Goal: Find contact information: Find contact information

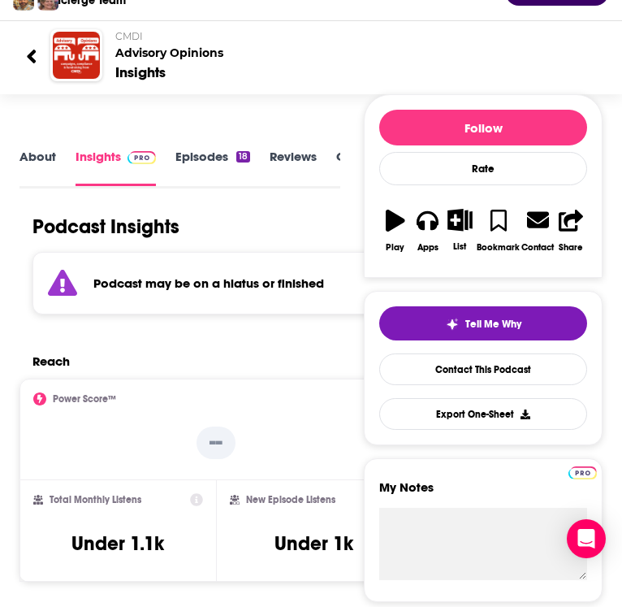
scroll to position [324, 0]
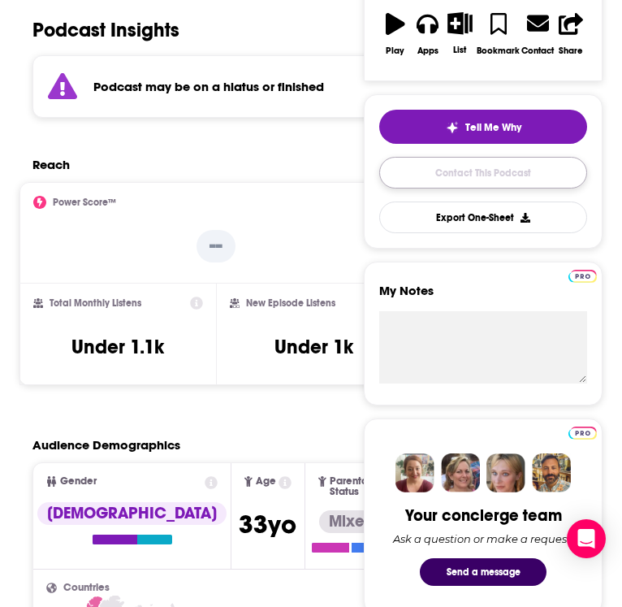
click at [478, 166] on link "Contact This Podcast" at bounding box center [483, 173] width 208 height 32
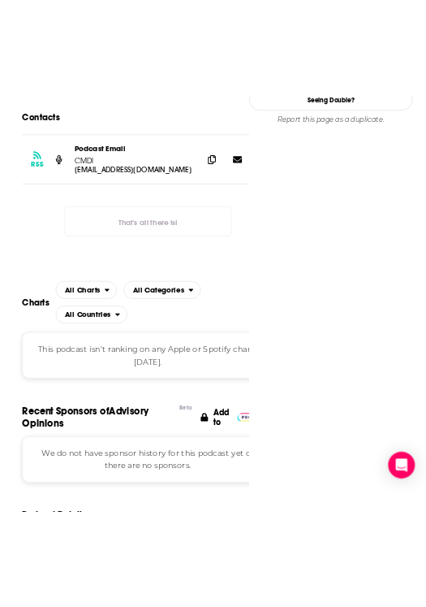
scroll to position [1516, 0]
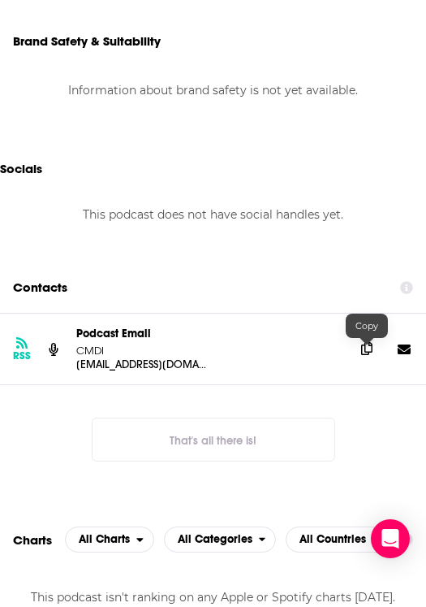
click at [369, 348] on icon at bounding box center [366, 348] width 11 height 13
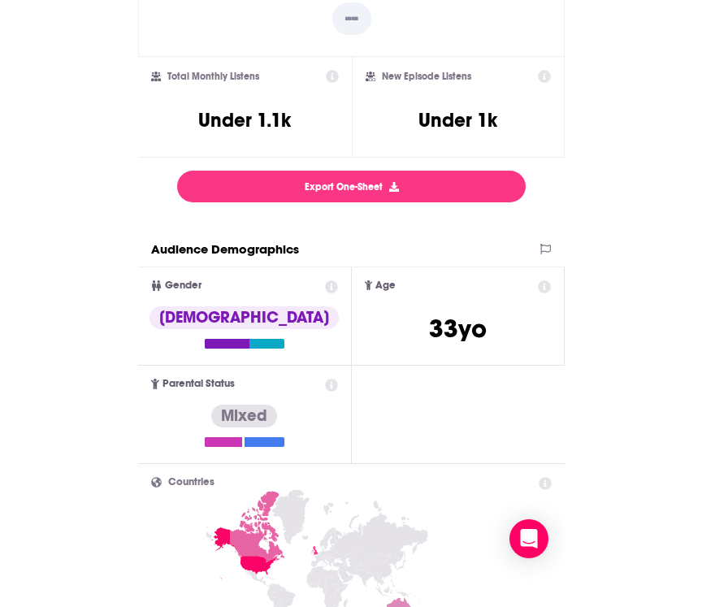
scroll to position [0, 0]
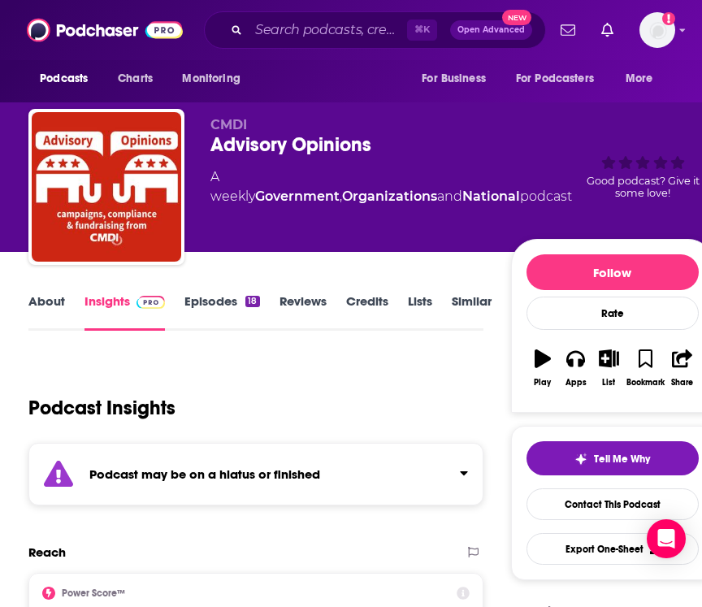
click at [45, 306] on link "About" at bounding box center [46, 311] width 37 height 37
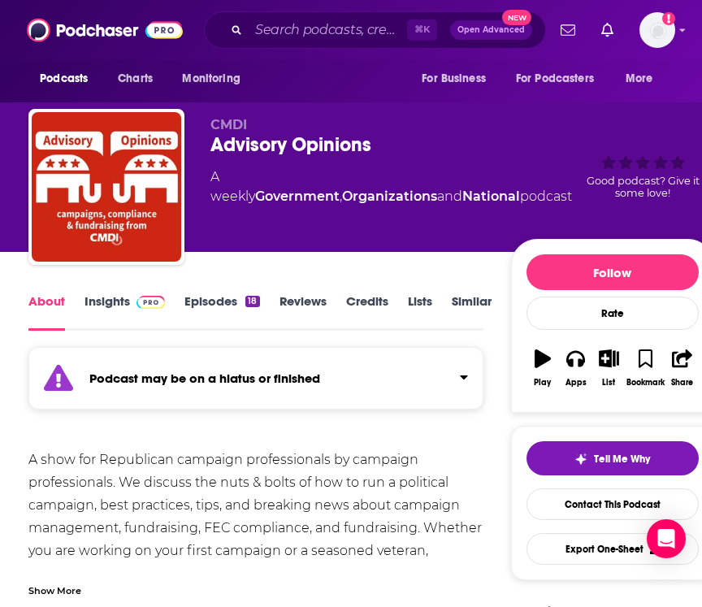
scroll to position [231, 0]
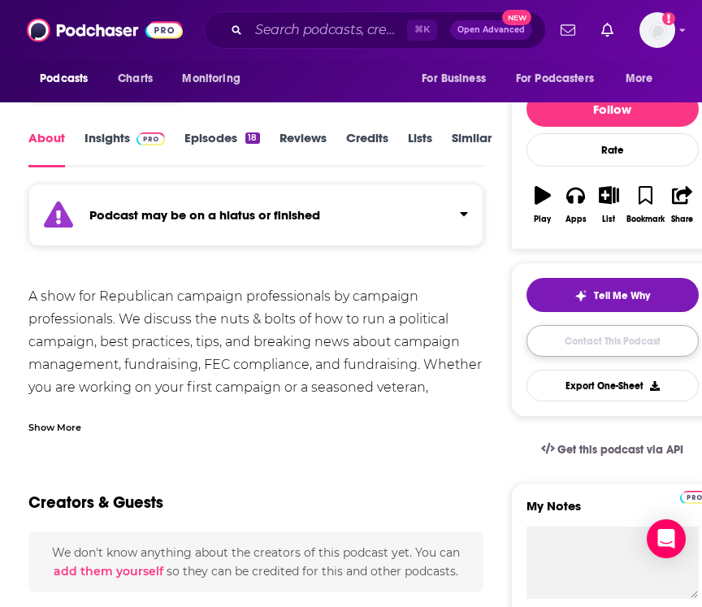
click at [621, 339] on link "Contact This Podcast" at bounding box center [612, 341] width 172 height 32
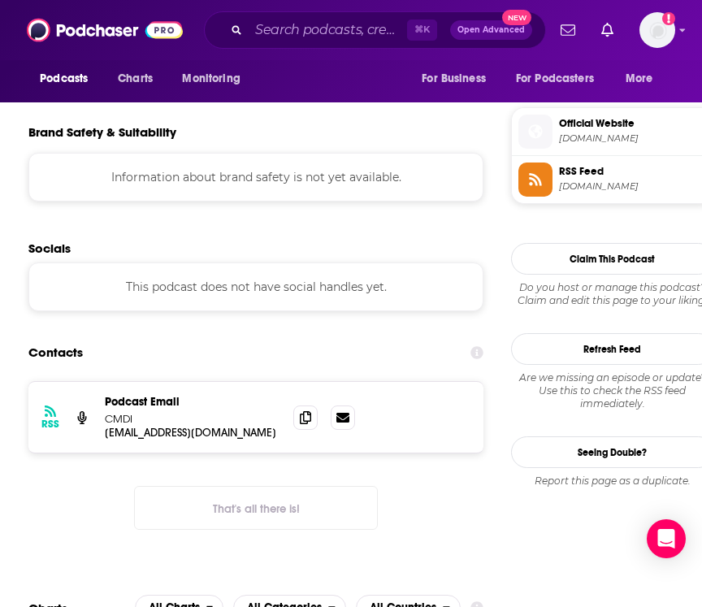
scroll to position [950, 0]
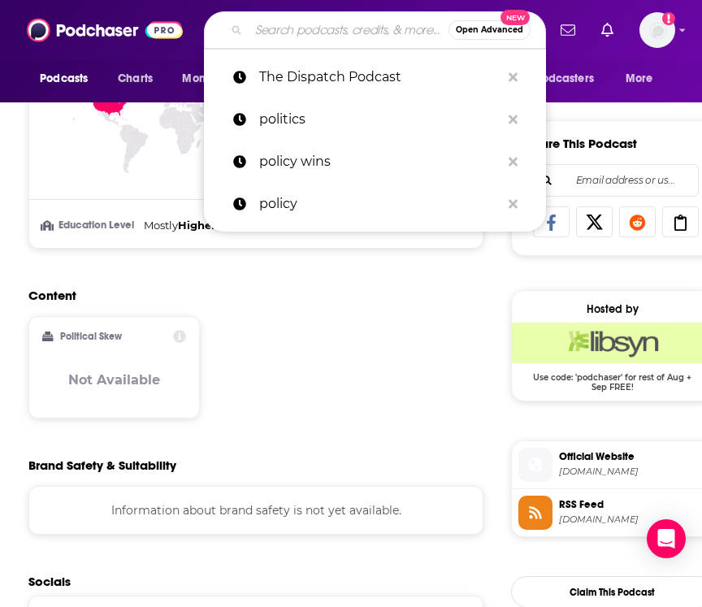
click at [316, 30] on input "Search podcasts, credits, & more..." at bounding box center [349, 30] width 200 height 26
paste input "Commentary Magazine Podcast"
type input "Commentary Magazine Podcast"
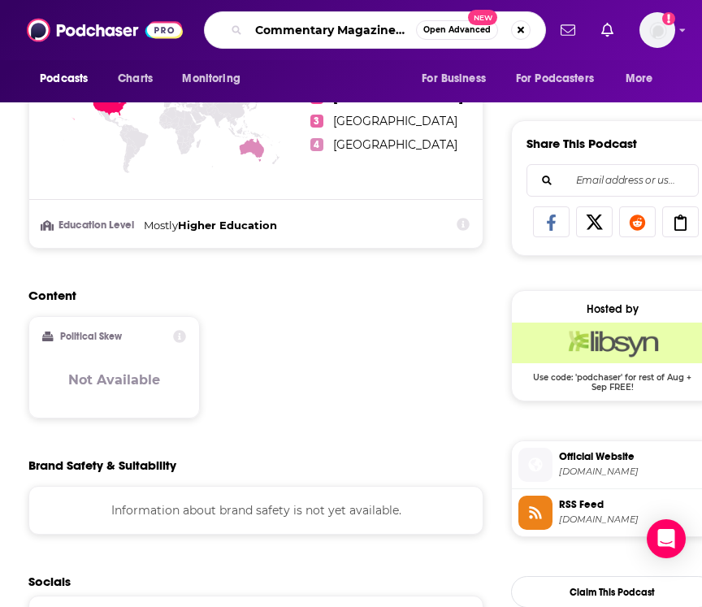
scroll to position [0, 37]
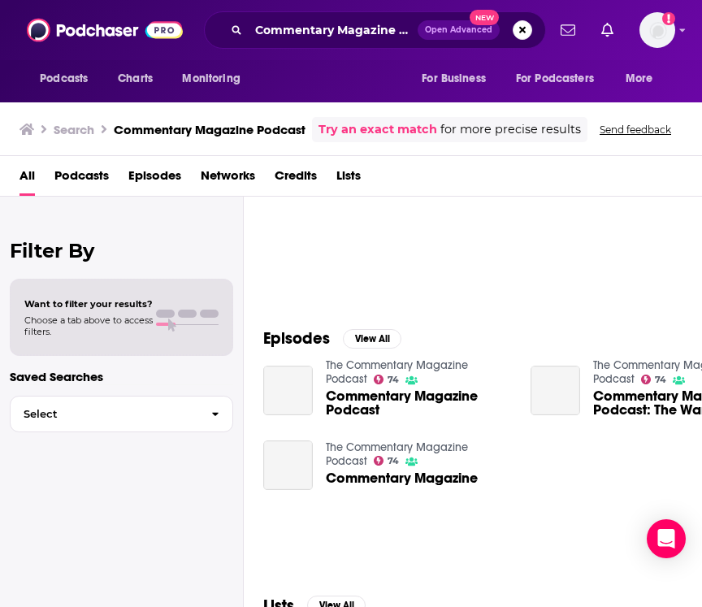
scroll to position [99, 0]
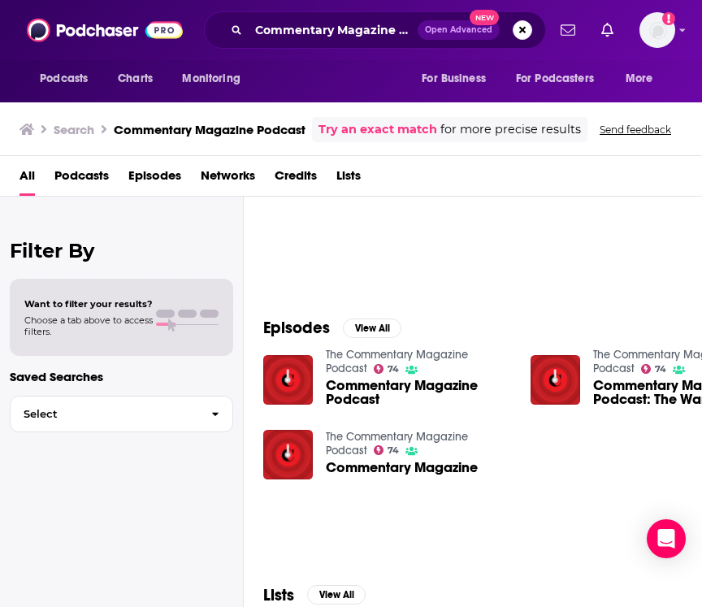
click at [372, 395] on span "Commentary Magazine Podcast" at bounding box center [418, 392] width 185 height 28
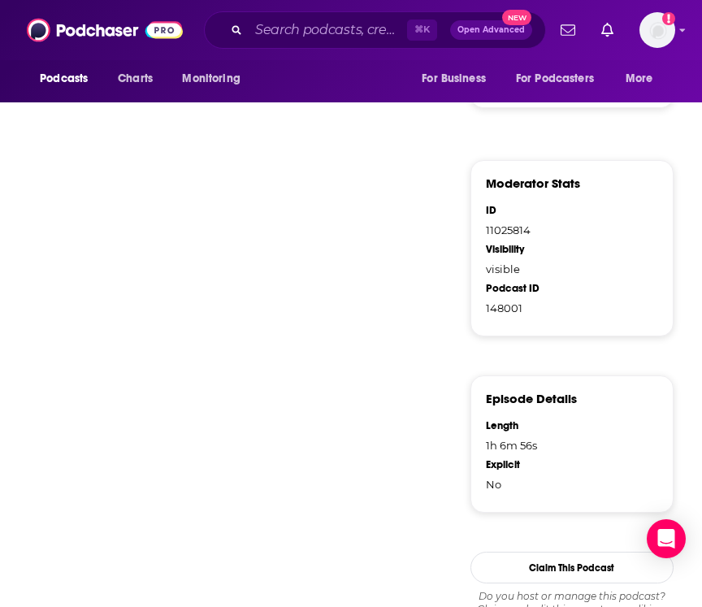
scroll to position [1053, 0]
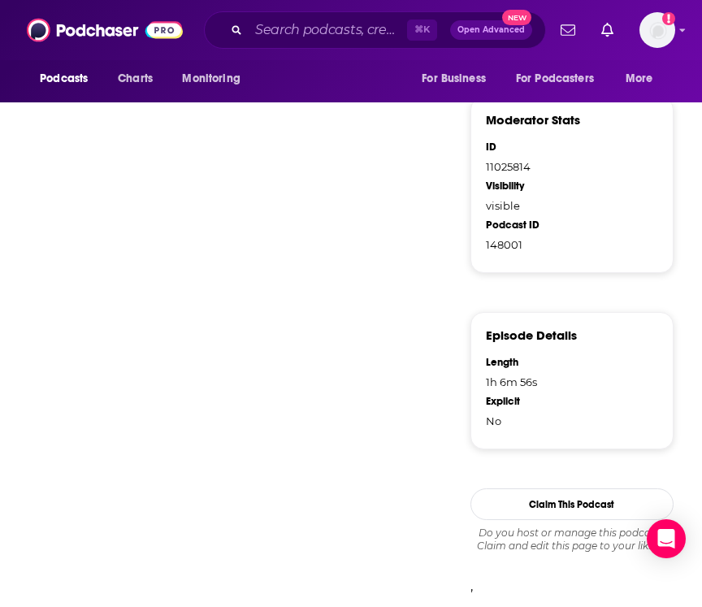
click at [328, 35] on input "Search podcasts, credits, & more..." at bounding box center [328, 30] width 158 height 26
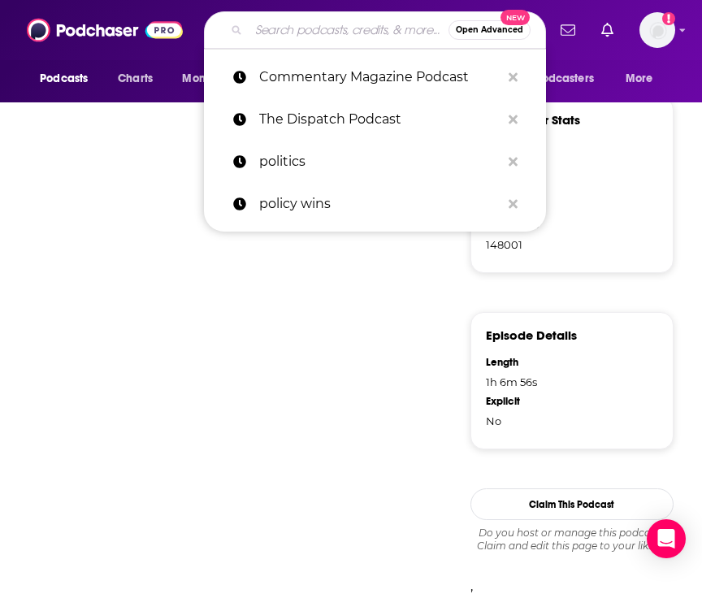
paste input "Ricochet Podcast Network"
type input "Ricochet Podcast Network"
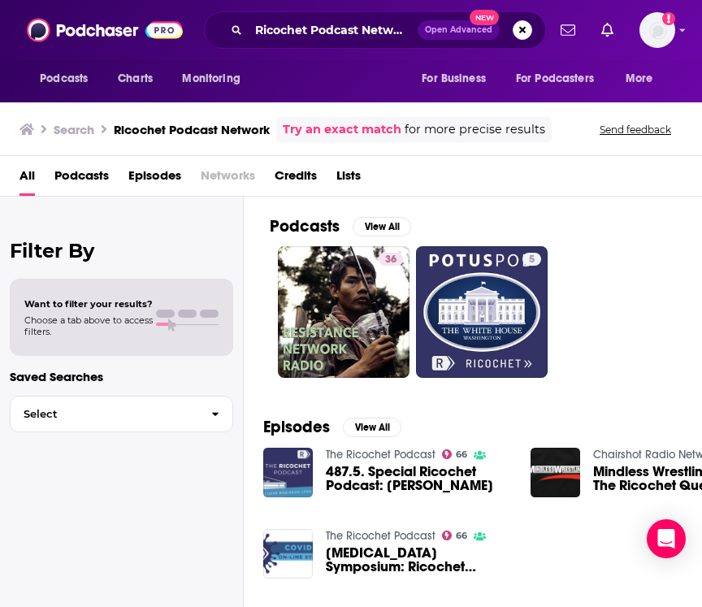
click at [348, 452] on link "The Ricochet Podcast" at bounding box center [381, 454] width 110 height 14
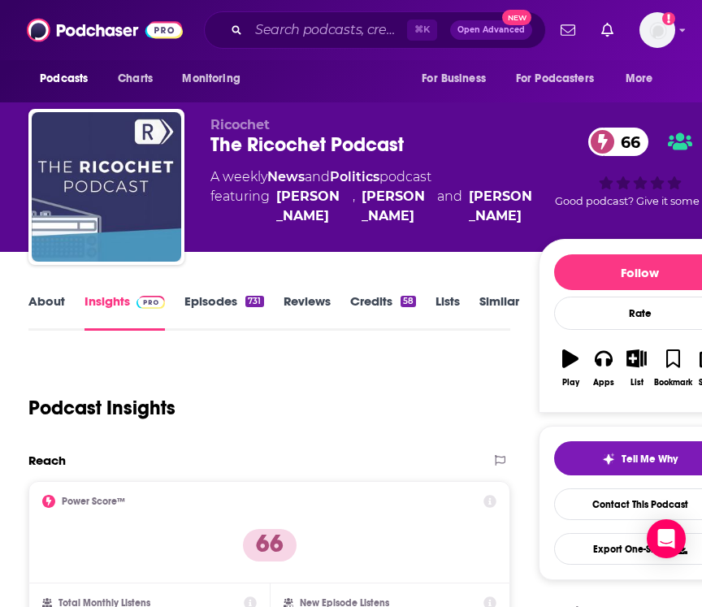
scroll to position [86, 0]
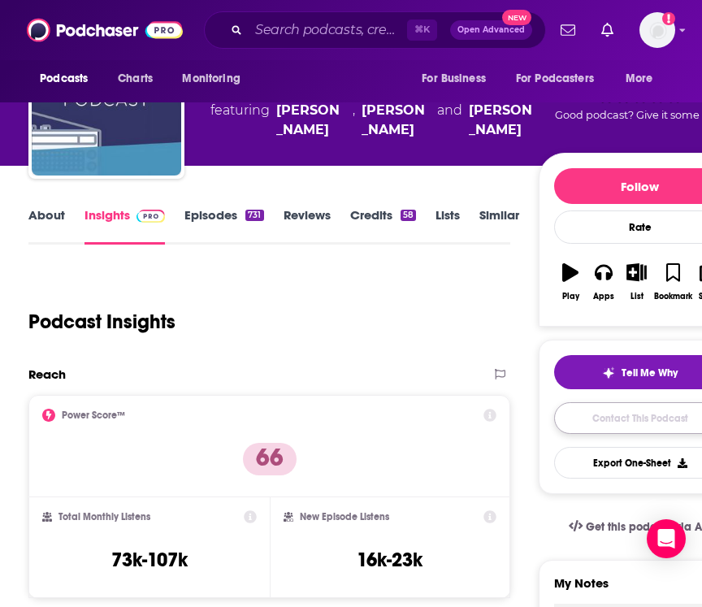
click at [621, 429] on link "Contact This Podcast" at bounding box center [640, 418] width 172 height 32
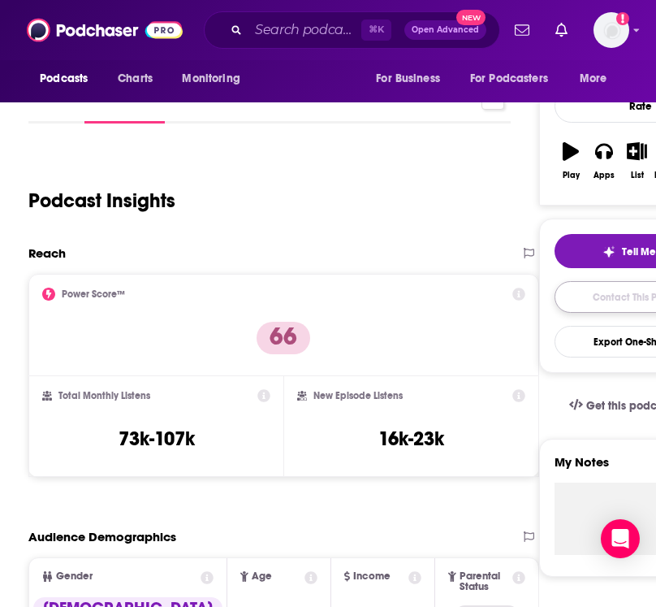
click at [606, 303] on link "Contact This Podcast" at bounding box center [641, 297] width 172 height 32
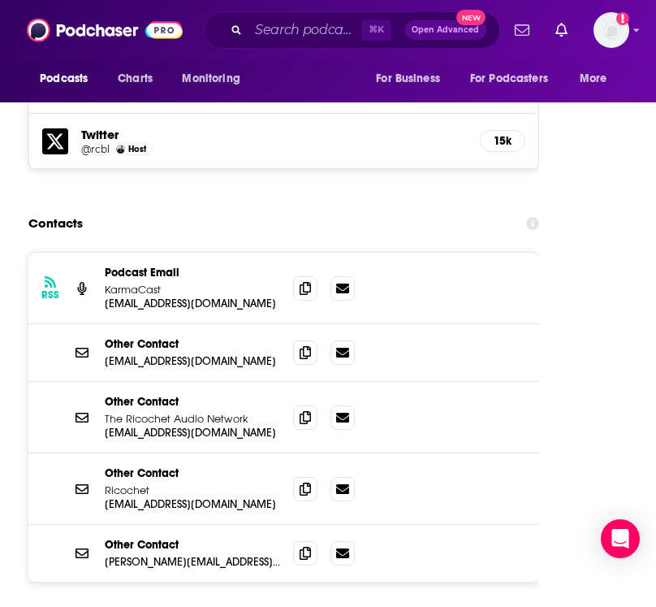
scroll to position [2631, 0]
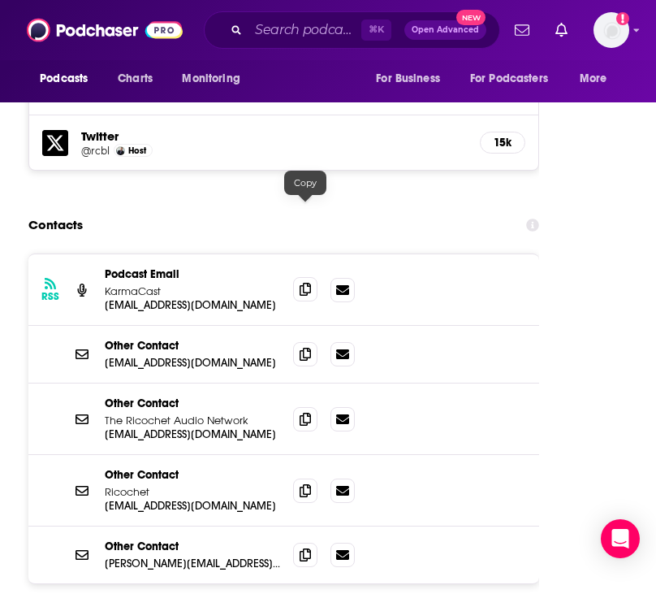
click at [300, 283] on icon at bounding box center [305, 289] width 11 height 13
click at [300, 347] on icon at bounding box center [305, 353] width 11 height 13
click at [300, 412] on icon at bounding box center [305, 418] width 11 height 13
click at [294, 341] on span at bounding box center [305, 353] width 24 height 24
click at [303, 483] on icon at bounding box center [305, 489] width 11 height 13
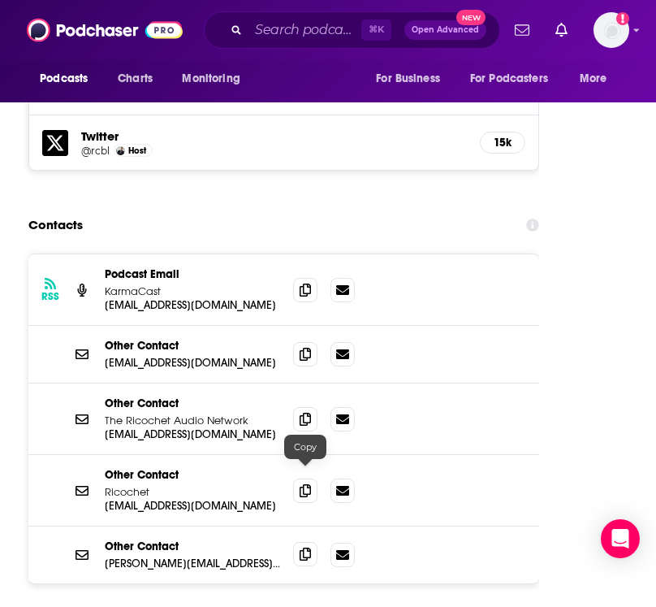
click at [305, 547] on icon at bounding box center [305, 553] width 11 height 13
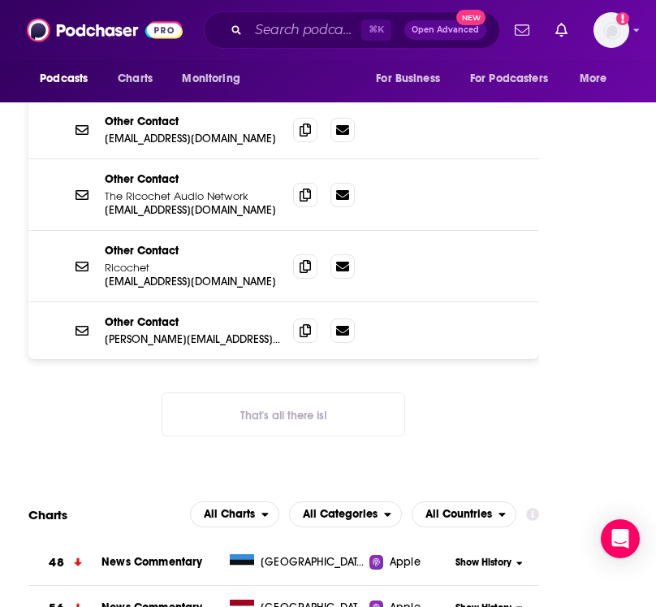
scroll to position [2875, 0]
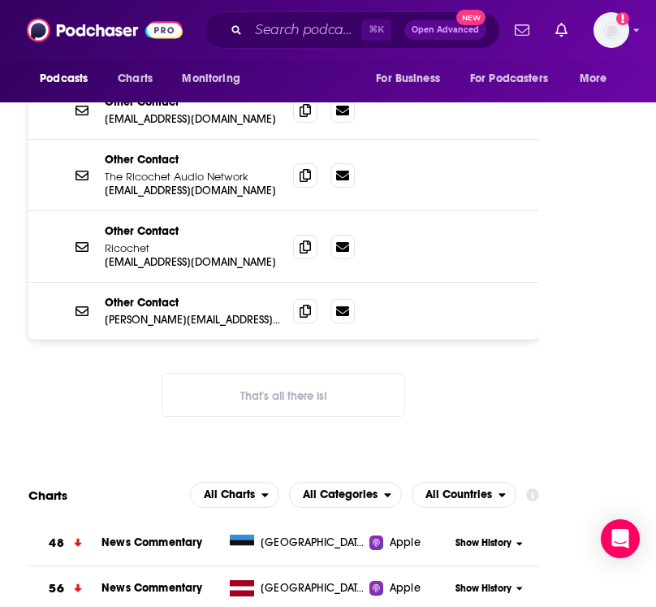
click at [142, 296] on p "Other Contact" at bounding box center [192, 303] width 175 height 14
click at [142, 313] on p "[PERSON_NAME][EMAIL_ADDRESS][DOMAIN_NAME]" at bounding box center [192, 320] width 175 height 14
click at [278, 39] on input "Search podcasts, credits, & more..." at bounding box center [305, 30] width 113 height 26
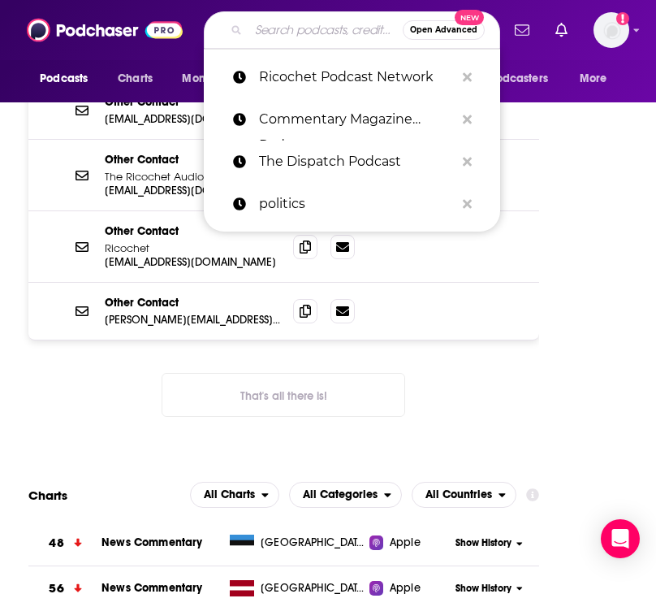
paste input "National Review Editors’ Podcast (“The Editors”)"
type input "National Review Editors’ Podcast (“The Editors”)"
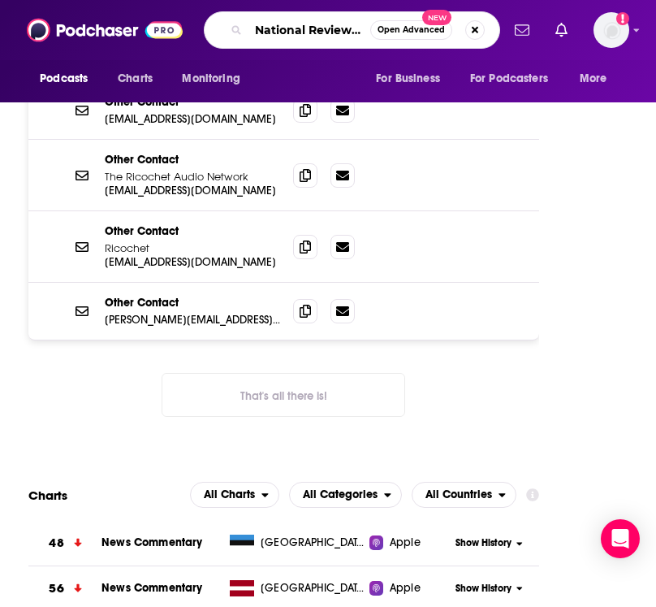
scroll to position [0, 179]
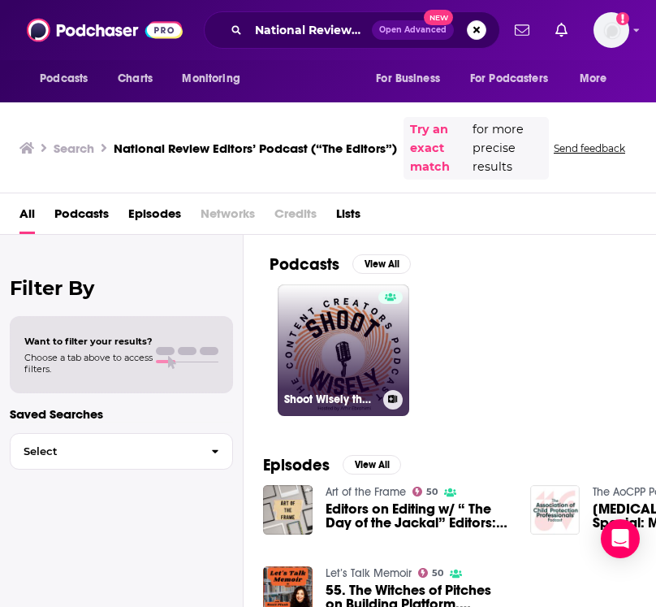
scroll to position [326, 0]
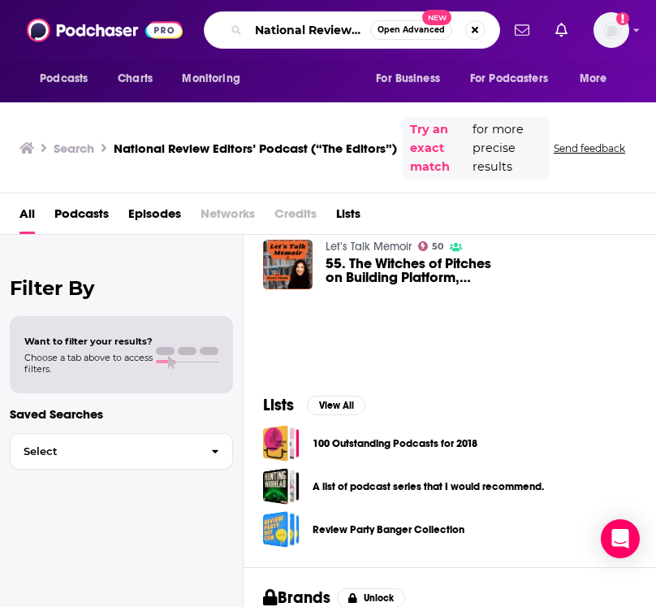
click at [279, 41] on input "National Review Editors’ Podcast (“The Editors”)" at bounding box center [310, 30] width 122 height 26
drag, startPoint x: 254, startPoint y: 26, endPoint x: 479, endPoint y: 24, distance: 225.0
click at [479, 24] on div "National Review Editors’ Podcast (“The Editors”) Open Advanced New" at bounding box center [352, 29] width 296 height 37
type input "\"
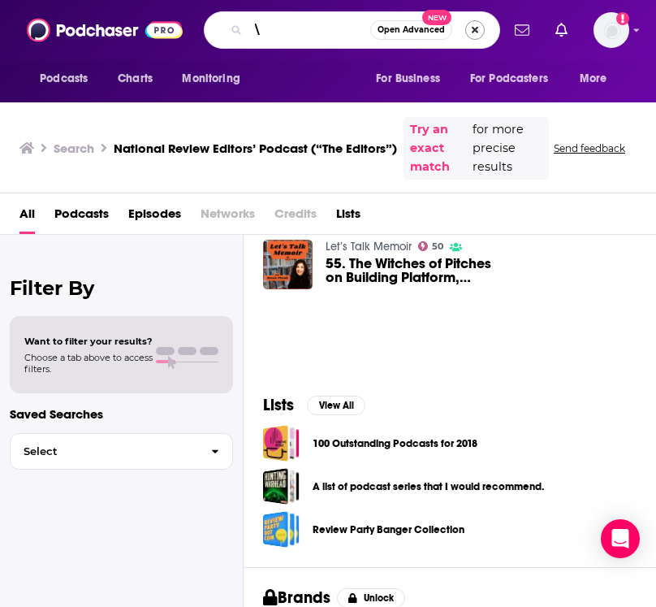
scroll to position [0, 0]
type input "The Editors"
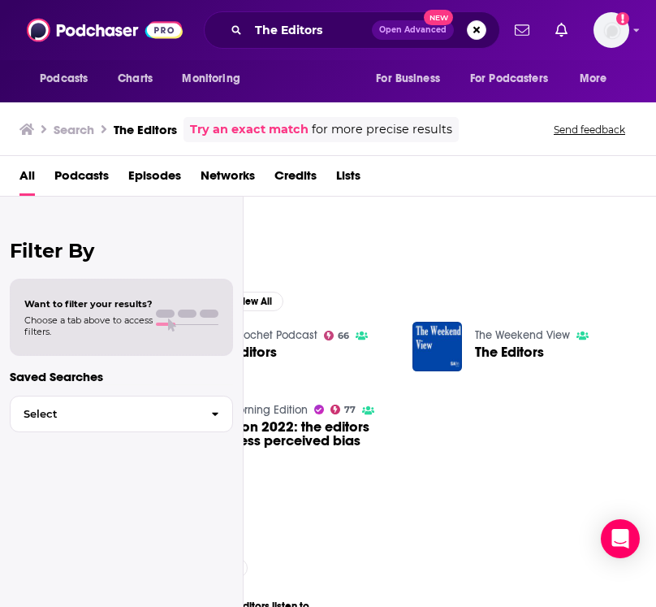
scroll to position [126, 23]
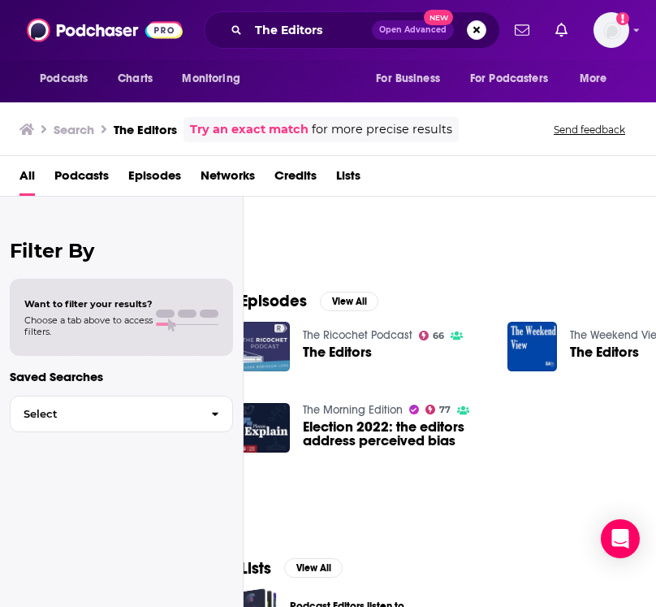
click at [337, 352] on span "The Editors" at bounding box center [337, 352] width 69 height 14
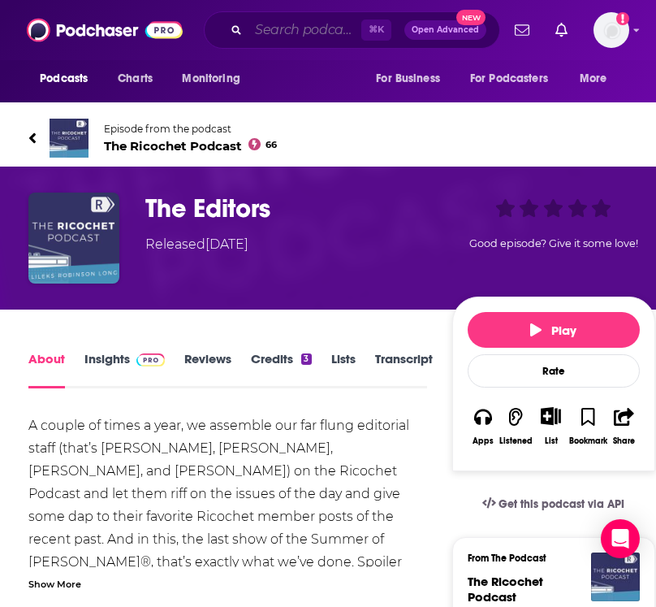
click at [271, 27] on input "Search podcasts, credits, & more..." at bounding box center [305, 30] width 113 height 26
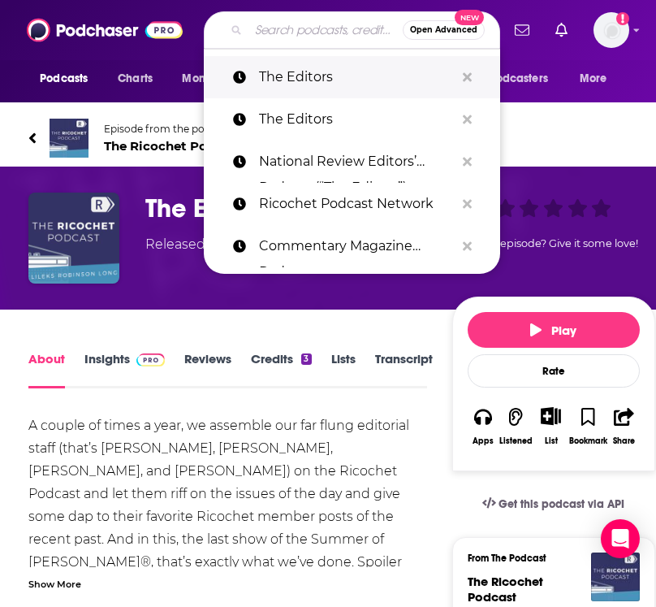
click at [280, 74] on p "The Editors" at bounding box center [357, 77] width 196 height 42
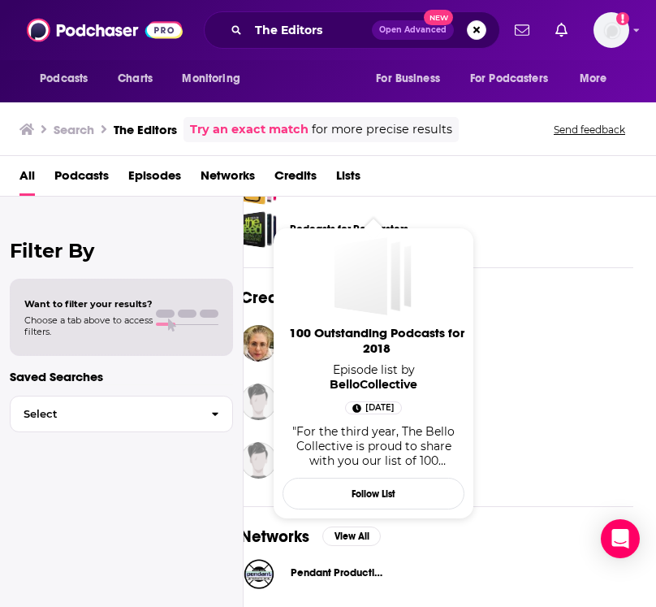
scroll to position [597, 23]
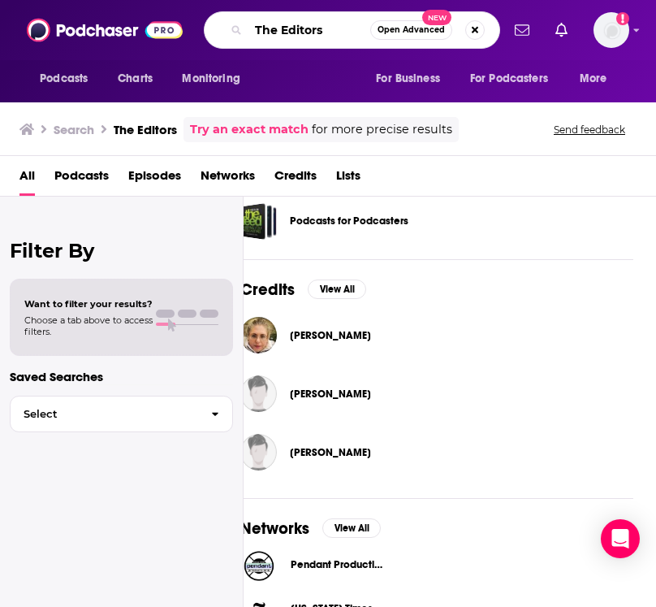
click at [336, 24] on input "The Editors" at bounding box center [310, 30] width 122 height 26
type input "T"
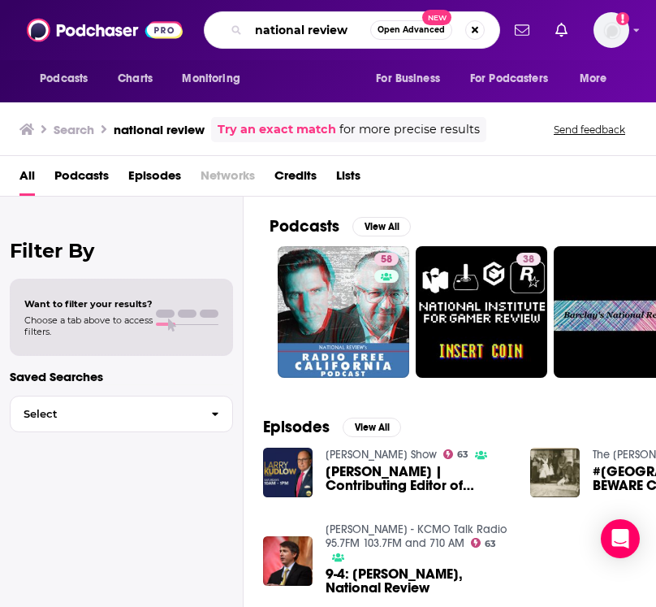
click at [339, 37] on input "national review" at bounding box center [310, 30] width 122 height 26
drag, startPoint x: 351, startPoint y: 35, endPoint x: 229, endPoint y: 27, distance: 122.1
click at [229, 27] on div "national review Open Advanced New" at bounding box center [352, 29] width 296 height 37
type input "editors"
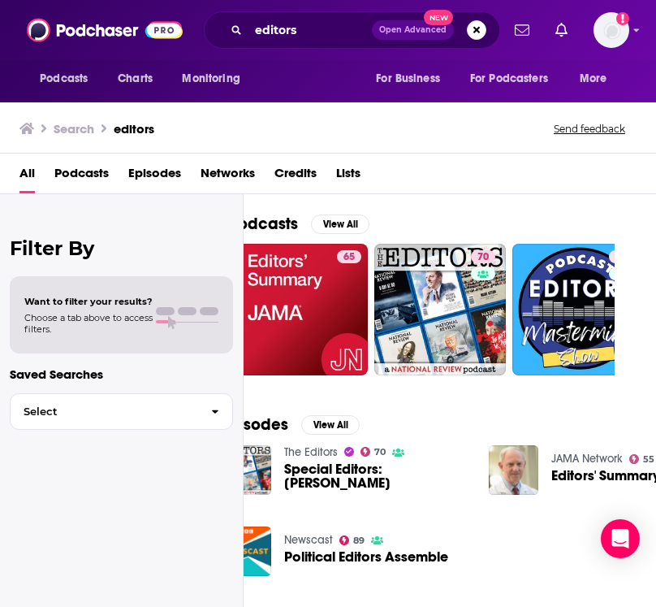
scroll to position [0, 37]
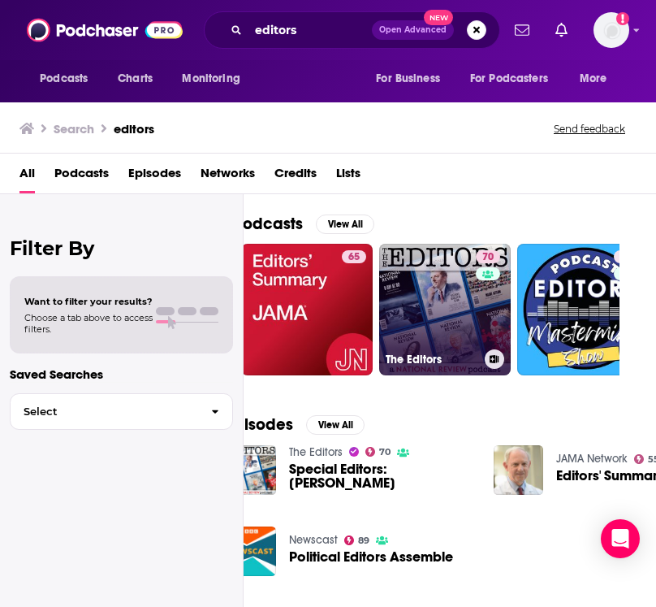
click at [428, 319] on link "70 The Editors" at bounding box center [445, 310] width 132 height 132
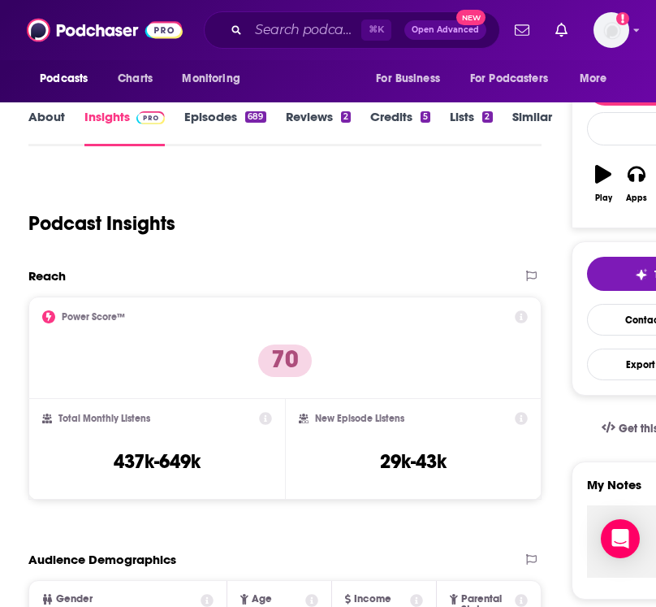
scroll to position [187, 0]
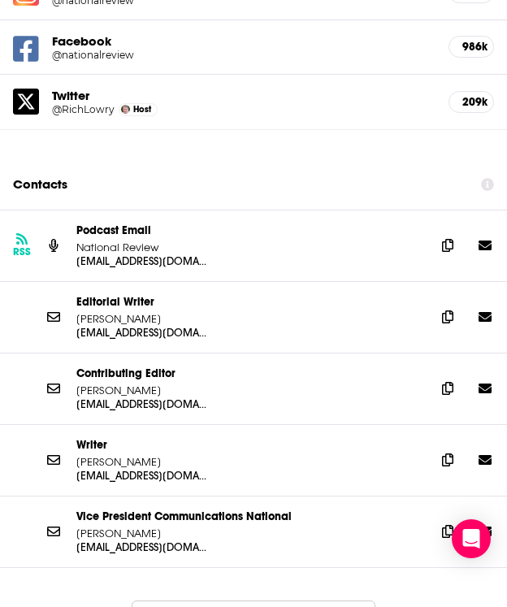
scroll to position [2820, 0]
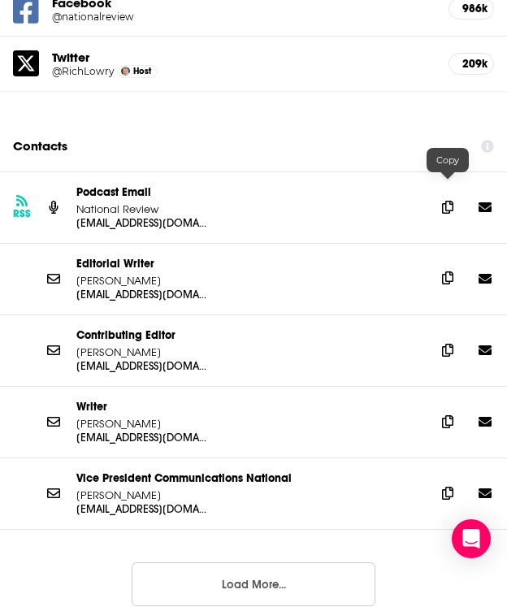
click at [441, 266] on span at bounding box center [447, 278] width 24 height 24
click at [443, 343] on icon at bounding box center [447, 349] width 11 height 13
click at [435, 387] on div "Writer [PERSON_NAME] [EMAIL_ADDRESS][DOMAIN_NAME] [PERSON_NAME][EMAIL_ADDRESS][…" at bounding box center [253, 422] width 507 height 71
click at [440, 409] on span at bounding box center [447, 421] width 24 height 24
click at [451, 486] on icon at bounding box center [447, 492] width 11 height 13
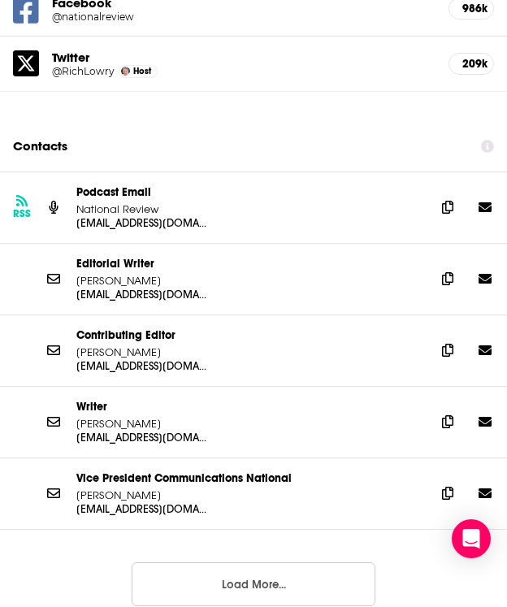
click at [180, 562] on button "Load More..." at bounding box center [254, 584] width 244 height 44
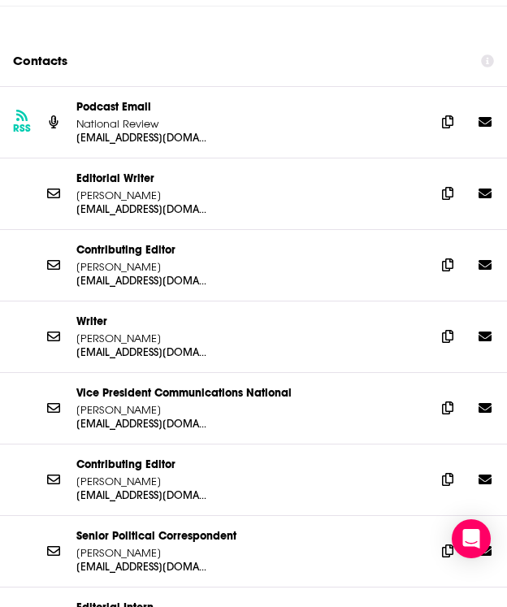
scroll to position [2853, 0]
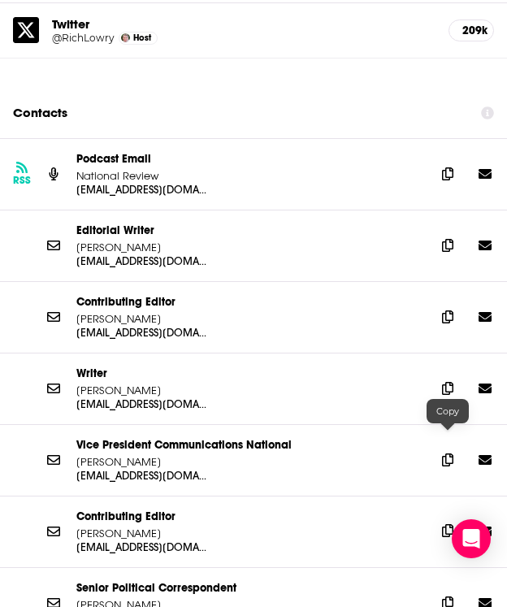
click at [445, 524] on icon at bounding box center [447, 530] width 11 height 13
click at [434, 568] on div "Senior Political Correspondent [PERSON_NAME] [EMAIL_ADDRESS][DOMAIN_NAME] [EMAI…" at bounding box center [253, 603] width 507 height 71
click at [452, 595] on icon at bounding box center [447, 601] width 11 height 13
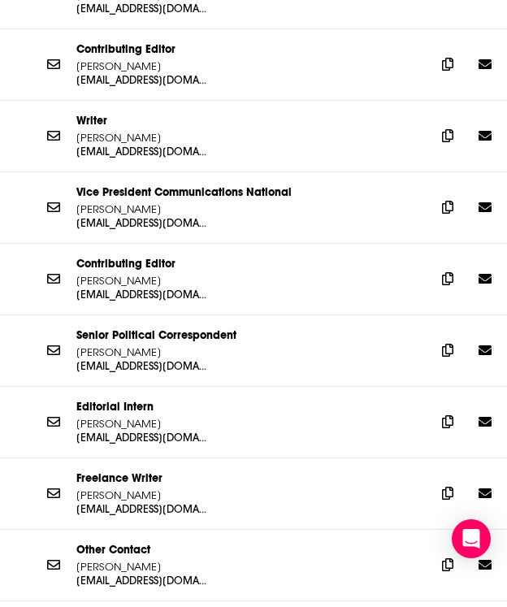
scroll to position [3117, 0]
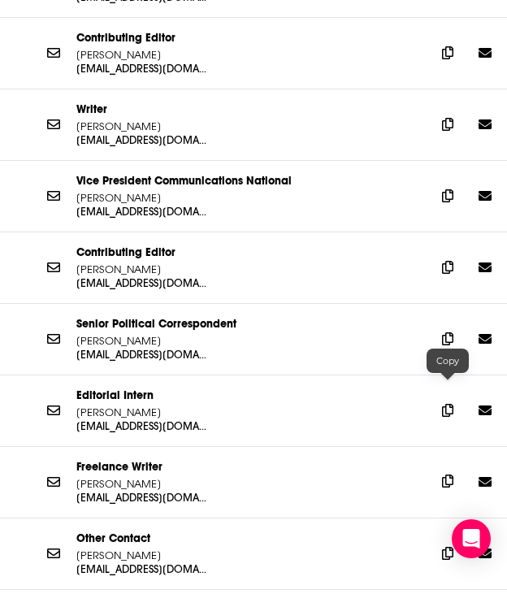
click at [459, 469] on span at bounding box center [447, 481] width 24 height 24
click at [430, 518] on div "Other Contact [PERSON_NAME] [EMAIL_ADDRESS][DOMAIN_NAME] [EMAIL_ADDRESS][DOMAIN…" at bounding box center [253, 553] width 507 height 71
click at [443, 546] on icon at bounding box center [447, 552] width 11 height 13
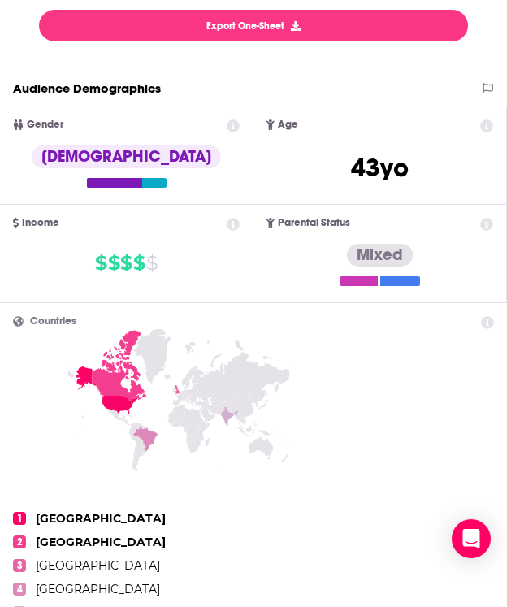
scroll to position [0, 0]
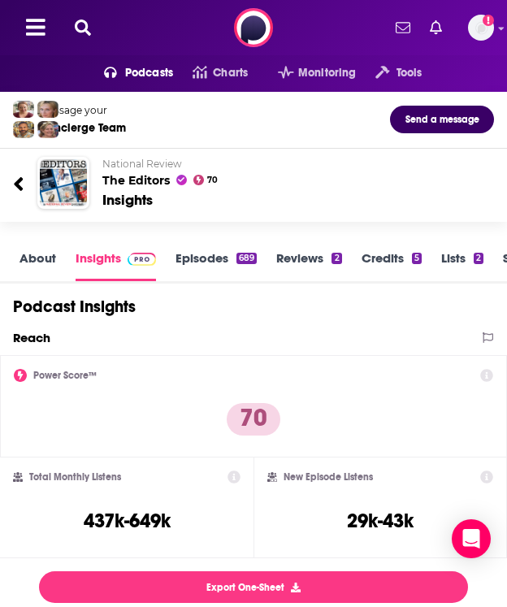
click at [98, 28] on div "Podcasts Charts Monitoring Tools For Business For Podcasters More Add a profile…" at bounding box center [253, 27] width 507 height 55
click at [78, 22] on icon at bounding box center [83, 27] width 16 height 16
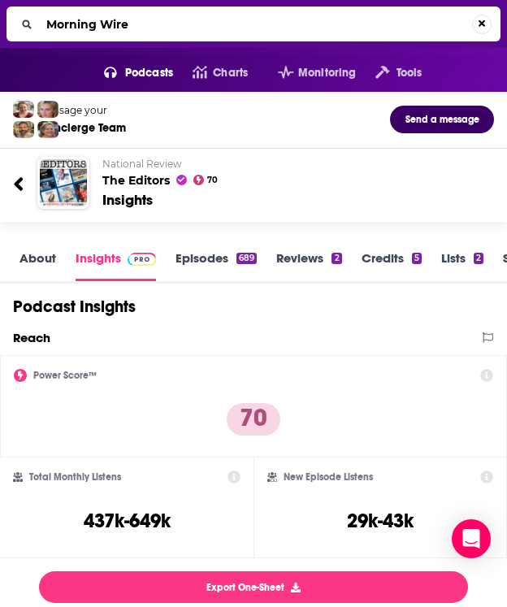
type input "Morning Wire"
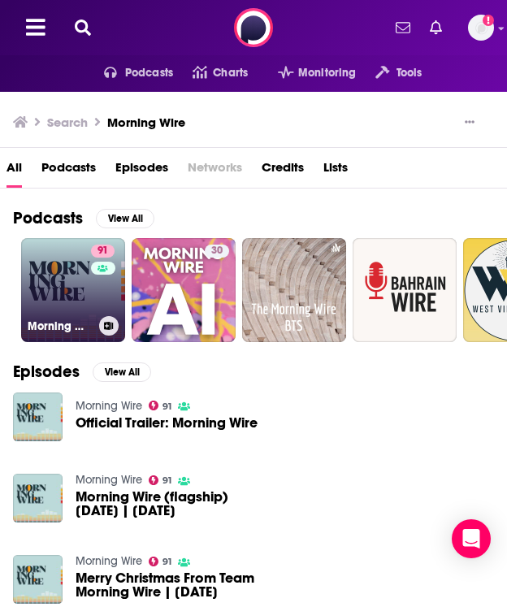
click at [70, 305] on link "91 Morning Wire" at bounding box center [73, 290] width 104 height 104
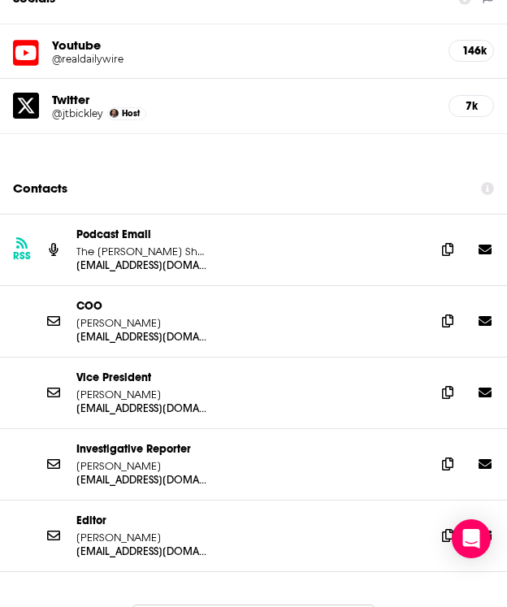
scroll to position [2656, 0]
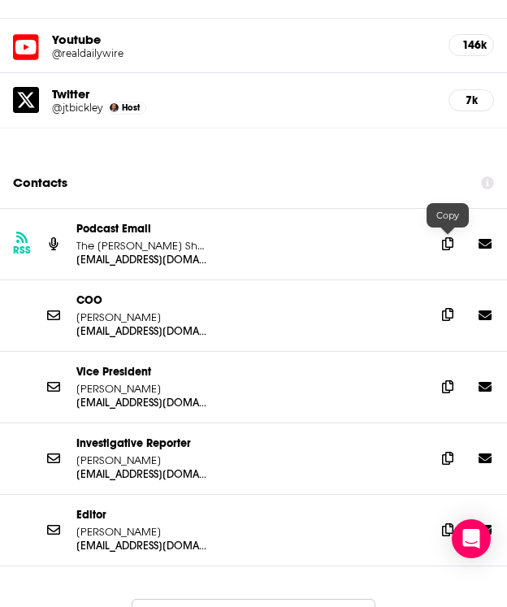
click at [445, 308] on icon at bounding box center [447, 314] width 11 height 13
click at [450, 379] on icon at bounding box center [447, 385] width 11 height 13
click at [450, 451] on icon at bounding box center [447, 457] width 11 height 13
click at [447, 522] on icon at bounding box center [447, 528] width 11 height 13
click at [256, 585] on div "RSS Podcast Email The [PERSON_NAME] Show [EMAIL_ADDRESS][DOMAIN_NAME] [EMAIL_AD…" at bounding box center [253, 438] width 507 height 460
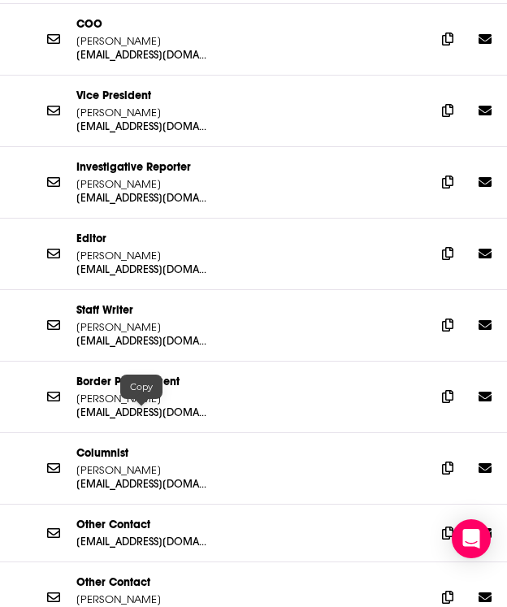
scroll to position [2975, 0]
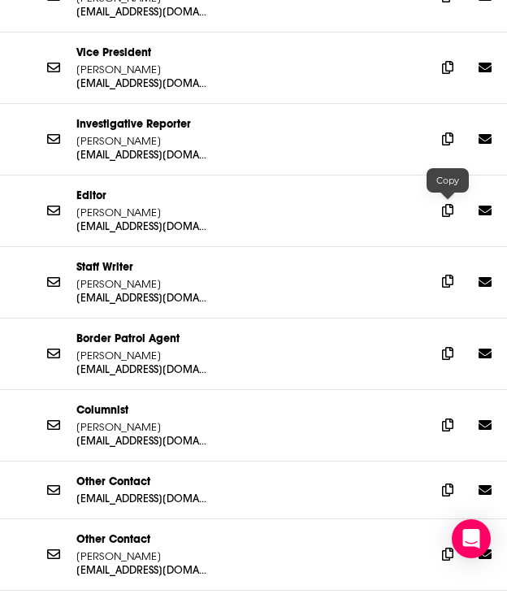
click at [448, 275] on icon at bounding box center [447, 281] width 11 height 13
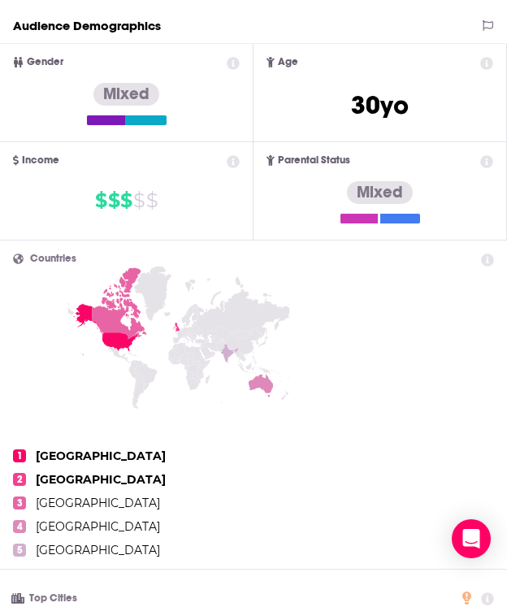
scroll to position [0, 0]
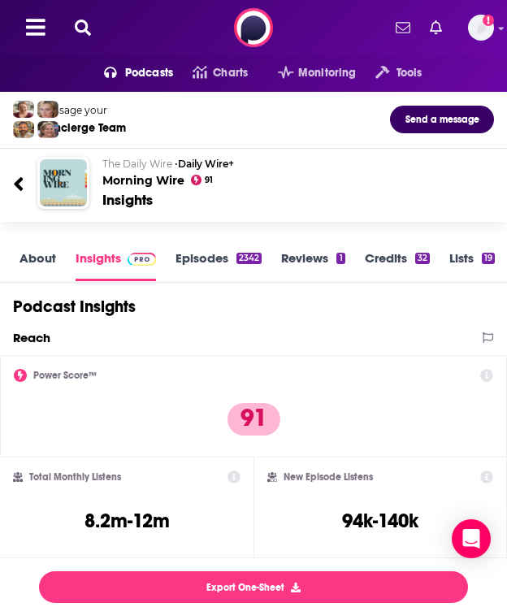
click at [85, 20] on icon at bounding box center [83, 27] width 16 height 16
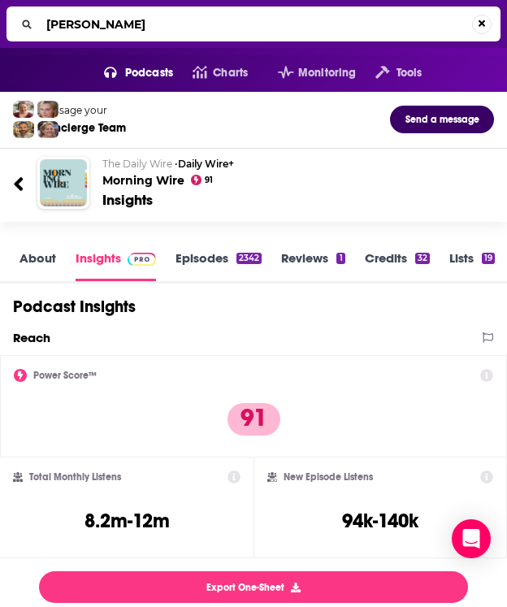
type input "[PERSON_NAME]"
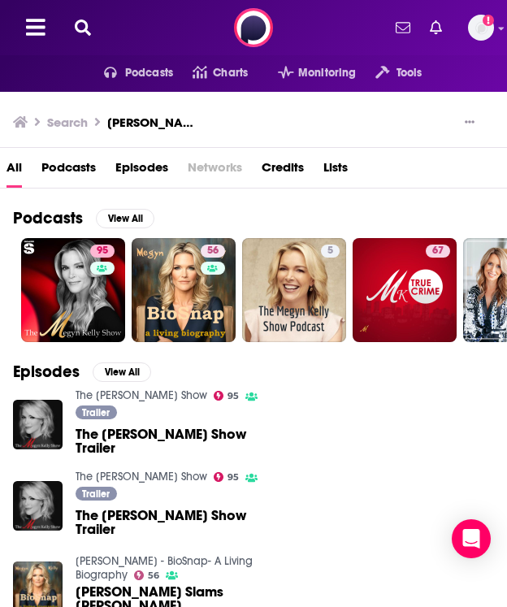
scroll to position [97, 0]
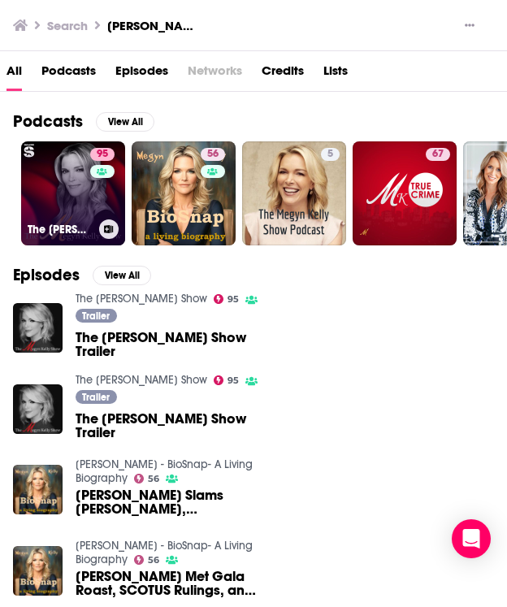
click at [80, 197] on link "95 The [PERSON_NAME] Show" at bounding box center [73, 193] width 104 height 104
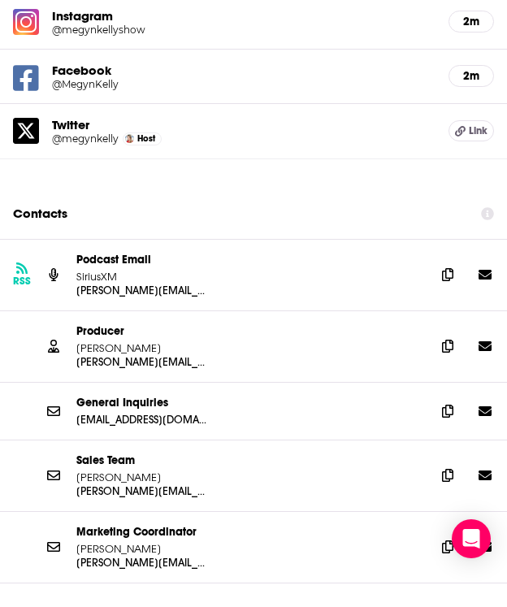
scroll to position [2789, 0]
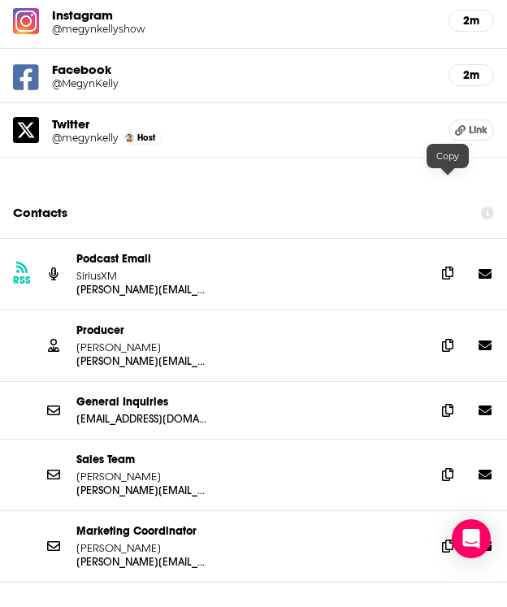
click at [440, 261] on span at bounding box center [447, 273] width 24 height 24
click at [447, 338] on icon at bounding box center [447, 344] width 11 height 13
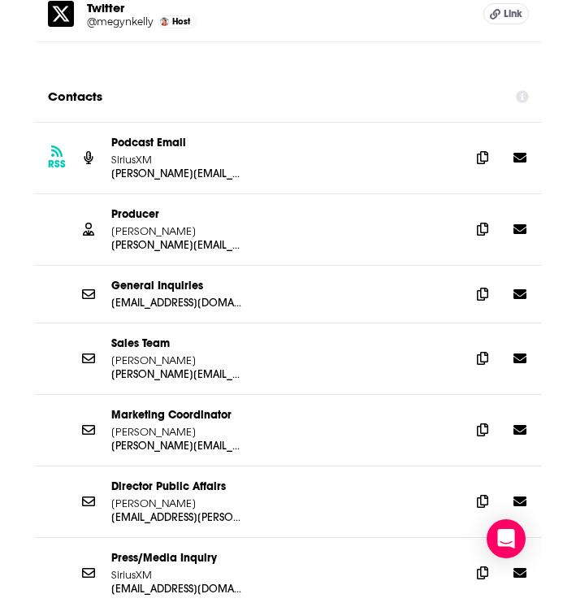
scroll to position [2912, 0]
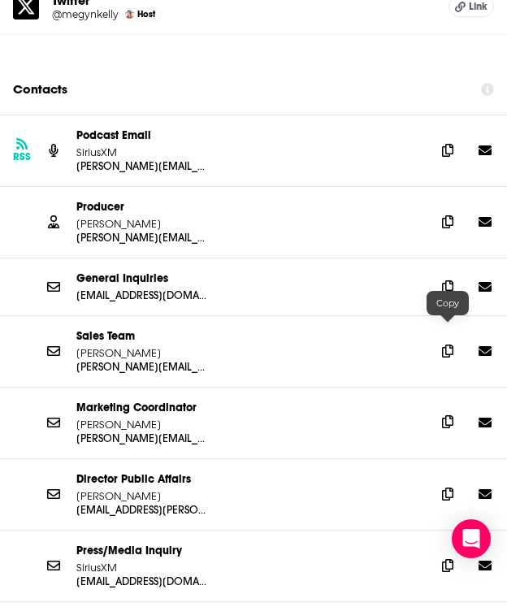
click at [452, 409] on span at bounding box center [447, 421] width 24 height 24
click at [450, 486] on icon at bounding box center [447, 492] width 11 height 13
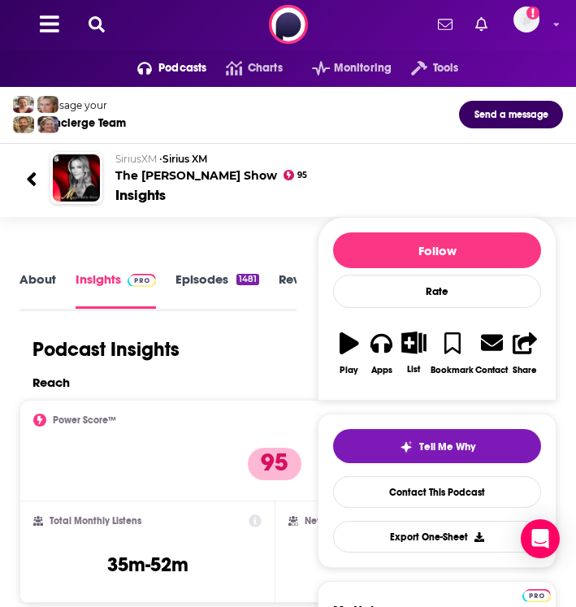
scroll to position [0, 0]
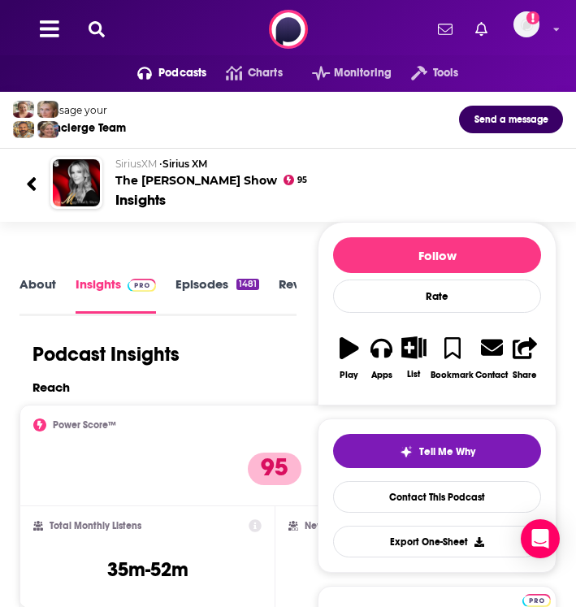
click at [84, 15] on div "Podcasts Charts Monitoring Tools For Business For Podcasters More Add a profile…" at bounding box center [288, 29] width 576 height 58
click at [89, 22] on icon at bounding box center [97, 29] width 16 height 16
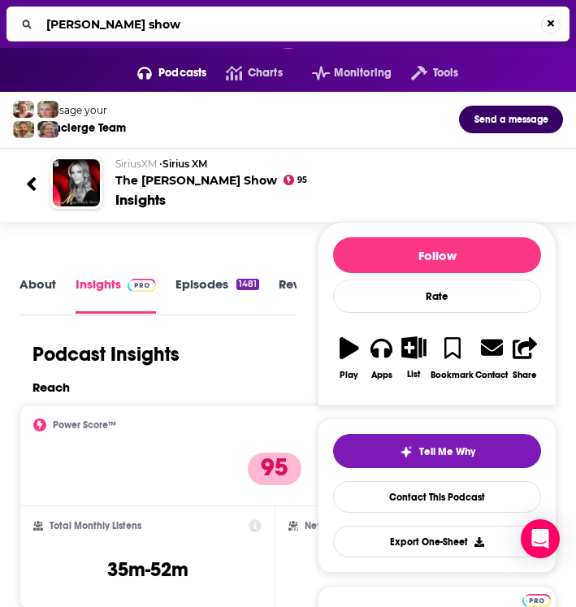
type input "[PERSON_NAME] show"
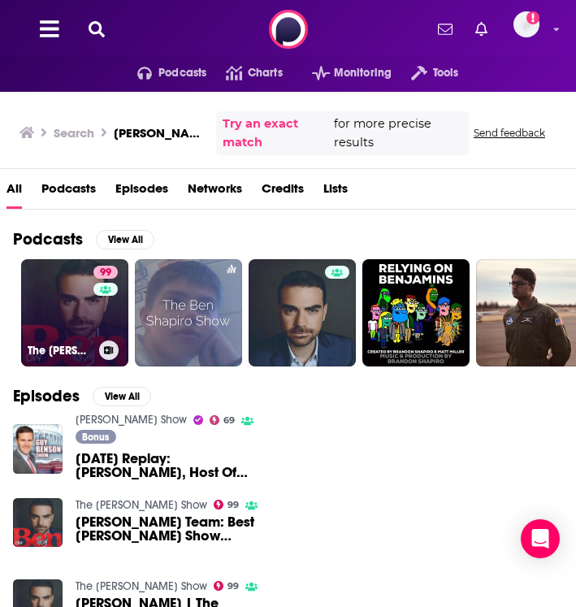
click at [56, 300] on link "99 The [PERSON_NAME] Show" at bounding box center [74, 312] width 107 height 107
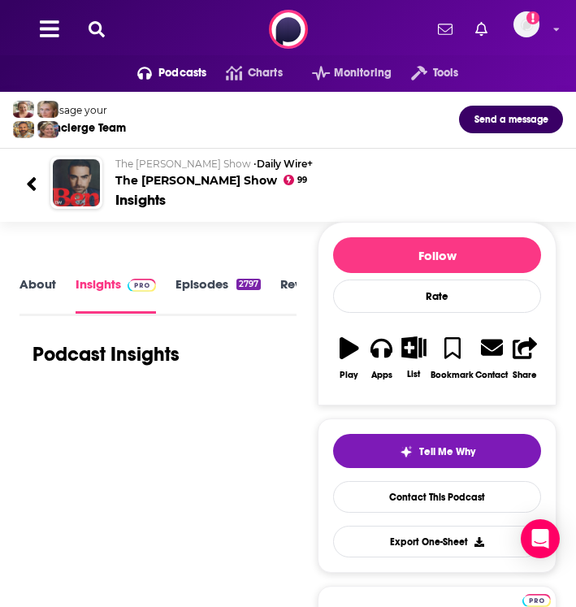
scroll to position [219, 0]
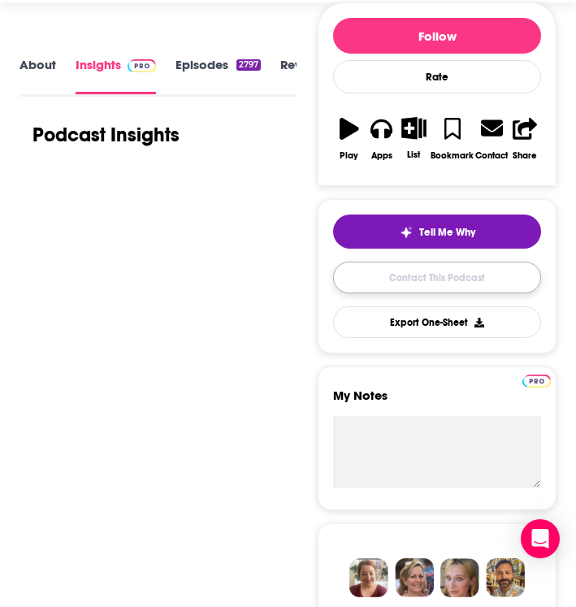
click at [422, 282] on link "Contact This Podcast" at bounding box center [437, 278] width 208 height 32
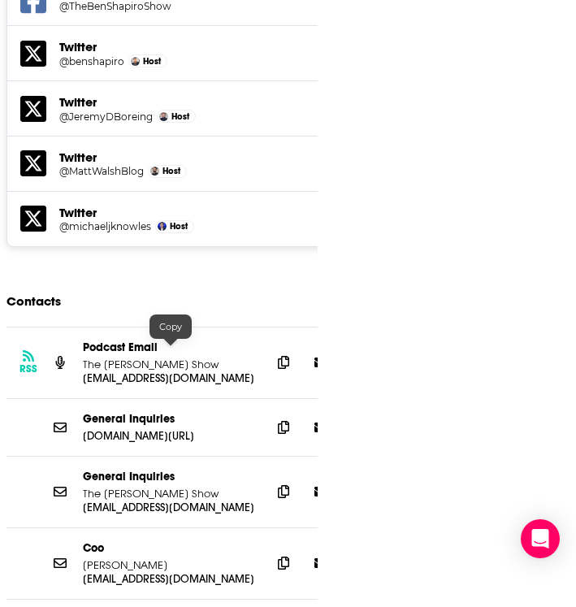
scroll to position [2728, 0]
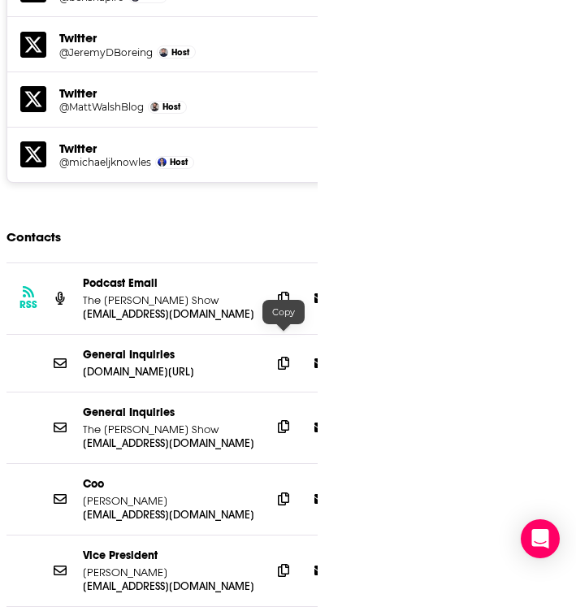
click at [286, 420] on icon at bounding box center [283, 426] width 11 height 13
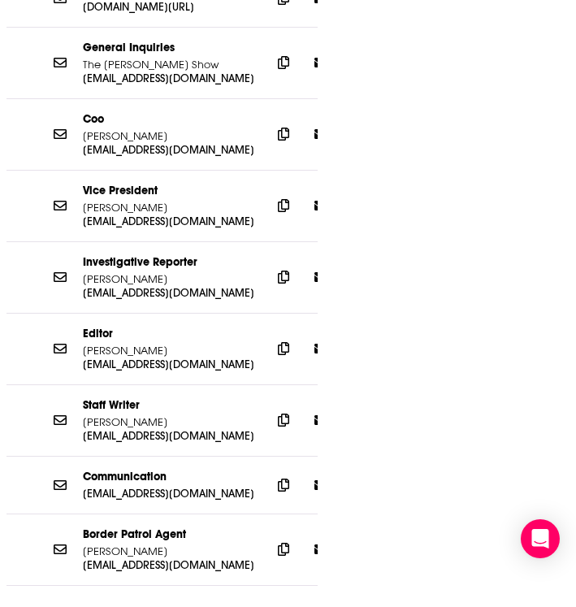
scroll to position [3153, 0]
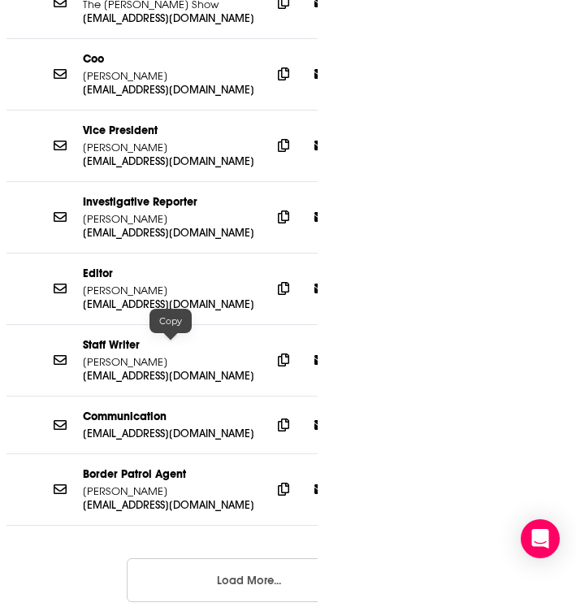
click at [98, 426] on p "[EMAIL_ADDRESS][DOMAIN_NAME]" at bounding box center [170, 433] width 175 height 14
click at [278, 482] on icon at bounding box center [283, 488] width 11 height 13
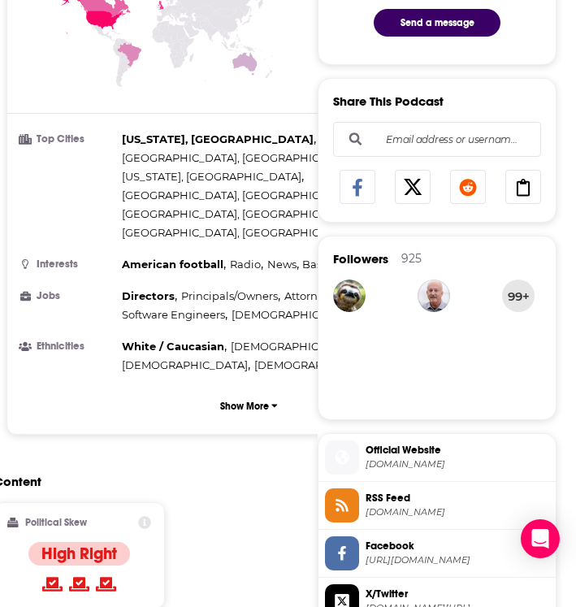
scroll to position [0, 0]
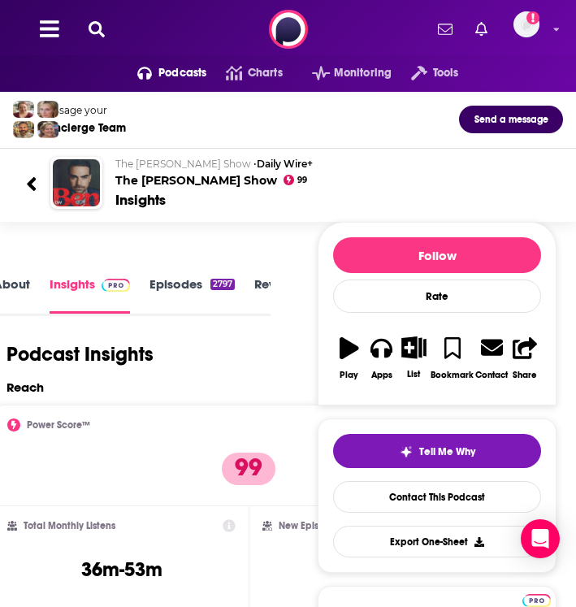
click at [101, 33] on icon at bounding box center [97, 29] width 16 height 16
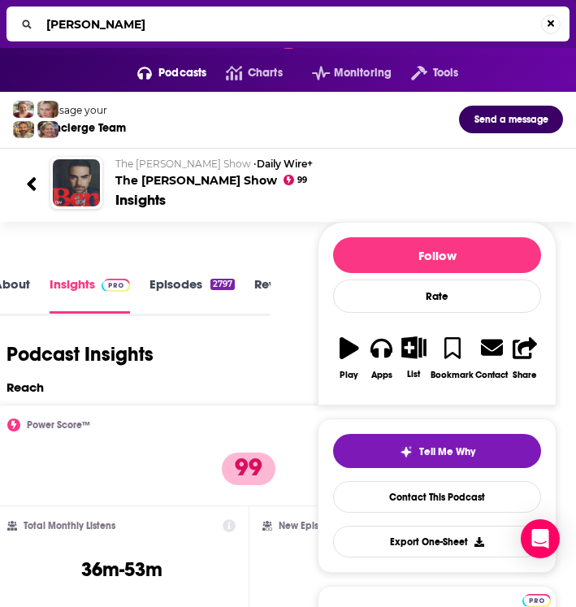
type input "[PERSON_NAME]"
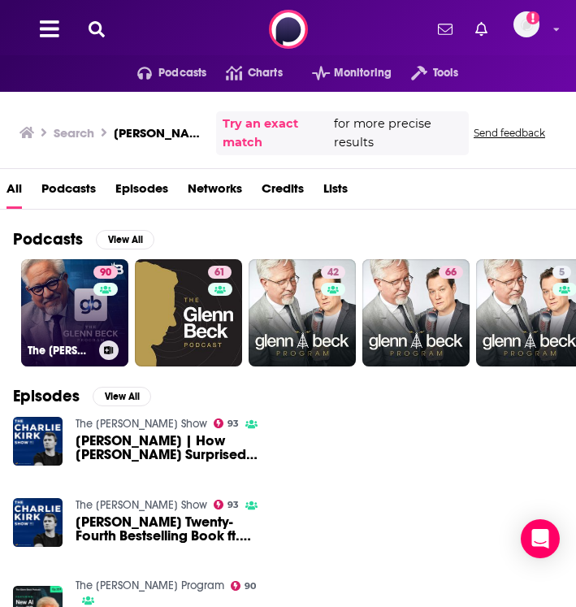
click at [96, 291] on div "90" at bounding box center [107, 303] width 28 height 75
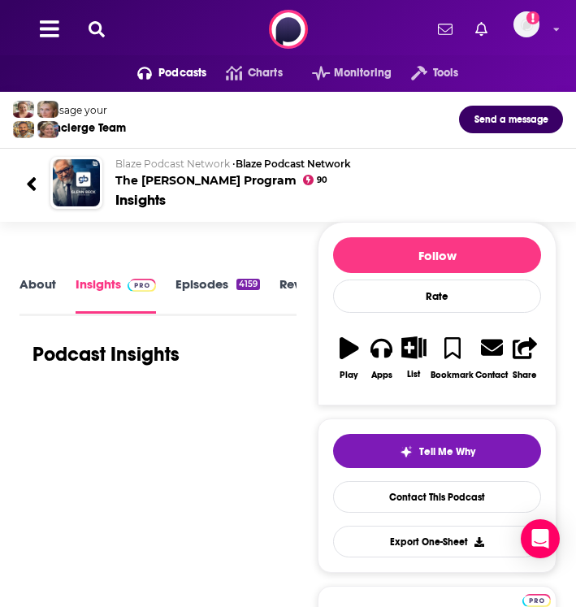
scroll to position [173, 0]
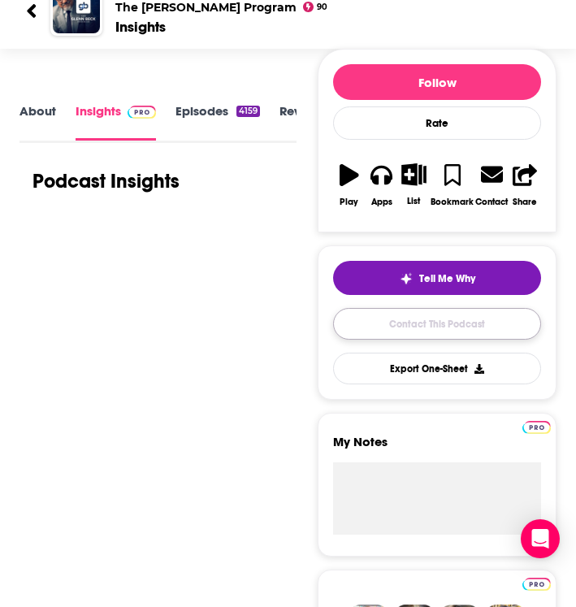
click at [405, 325] on link "Contact This Podcast" at bounding box center [437, 324] width 208 height 32
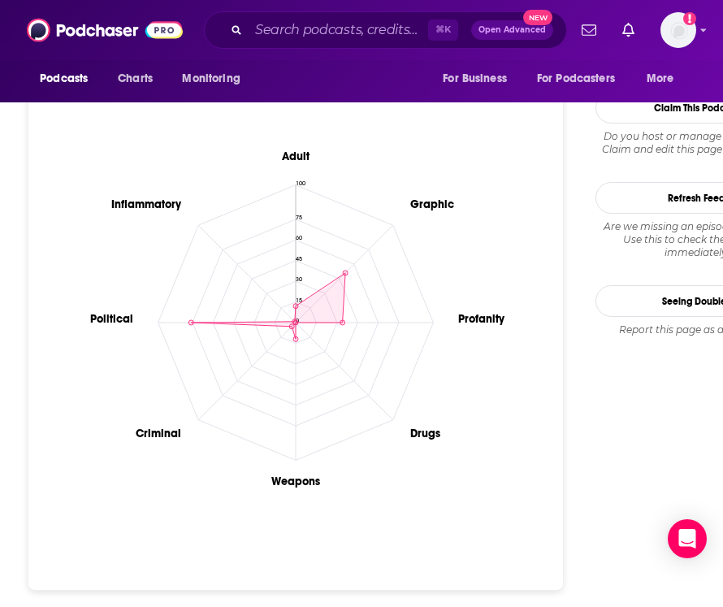
scroll to position [1404, 0]
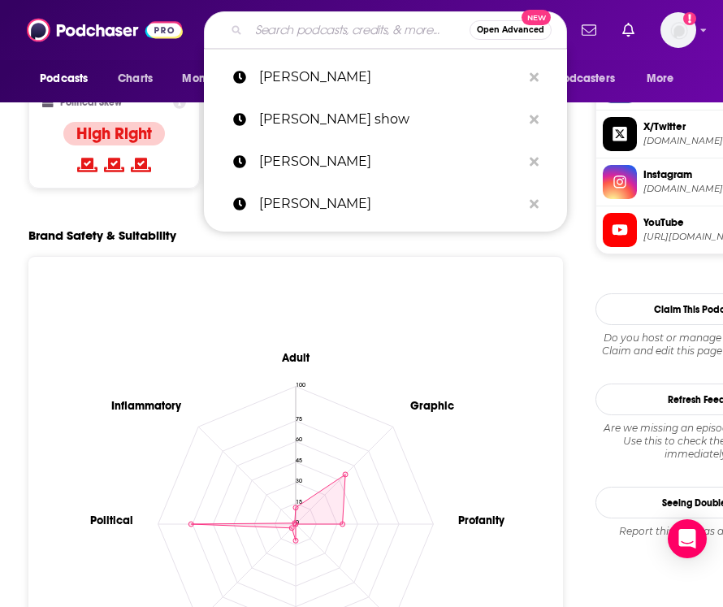
click at [290, 35] on input "Search podcasts, credits, & more..." at bounding box center [359, 30] width 221 height 26
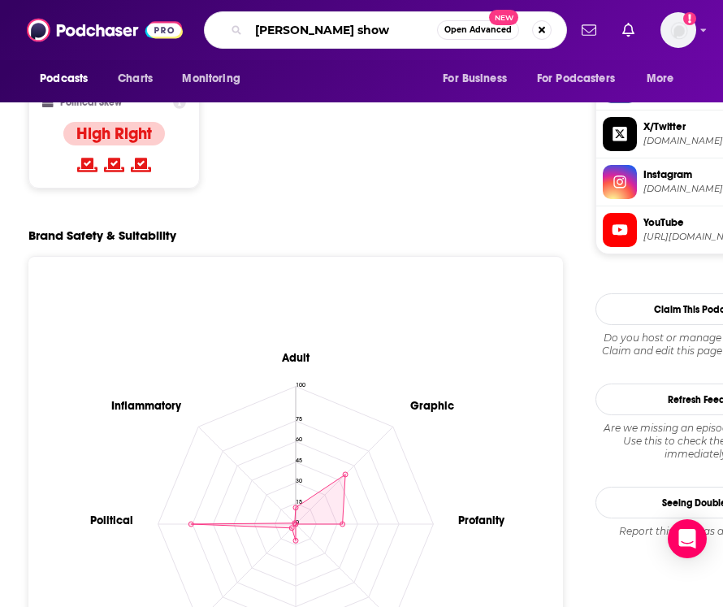
type input "[PERSON_NAME] show"
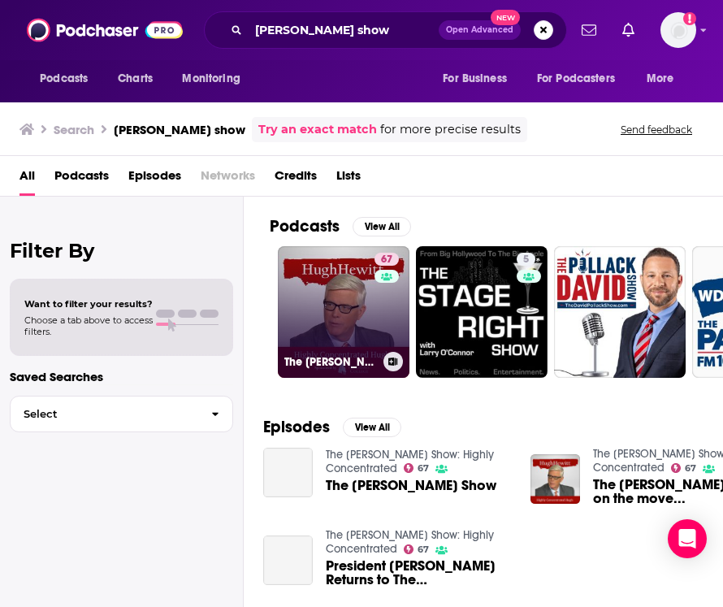
click at [329, 366] on h3 "The [PERSON_NAME] Show: Highly Concentrated" at bounding box center [330, 362] width 93 height 14
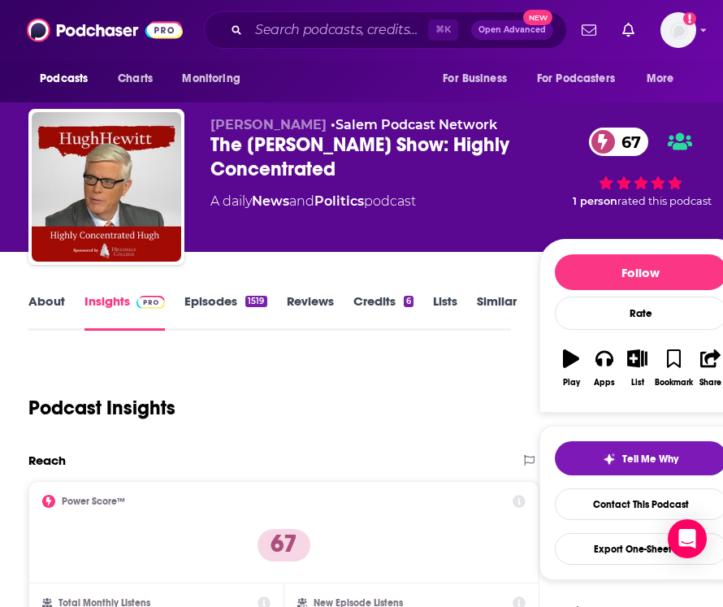
scroll to position [164, 0]
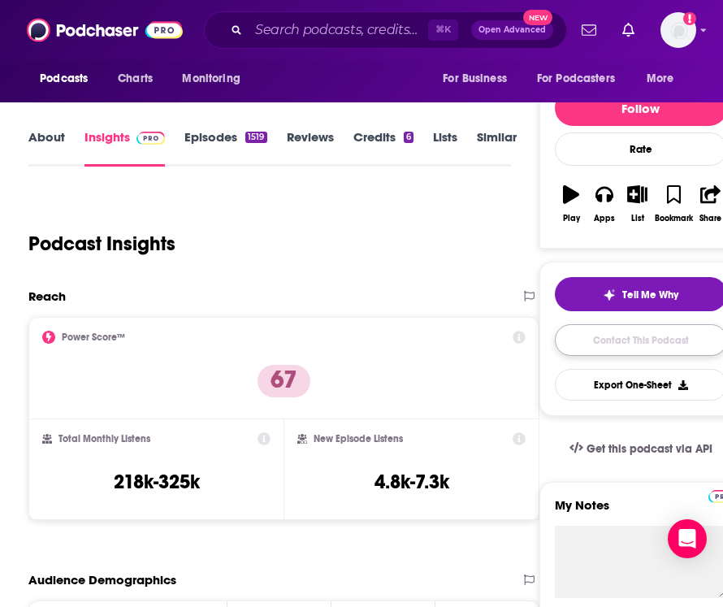
click at [621, 353] on link "Contact This Podcast" at bounding box center [641, 340] width 172 height 32
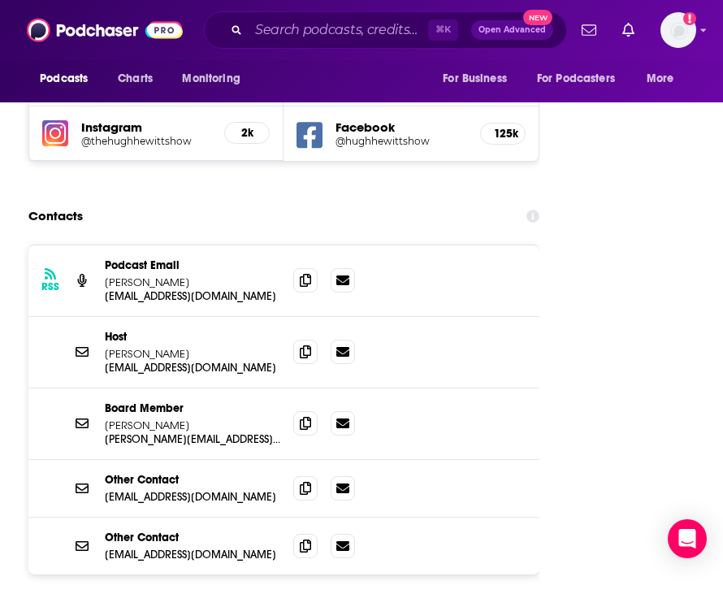
scroll to position [2522, 0]
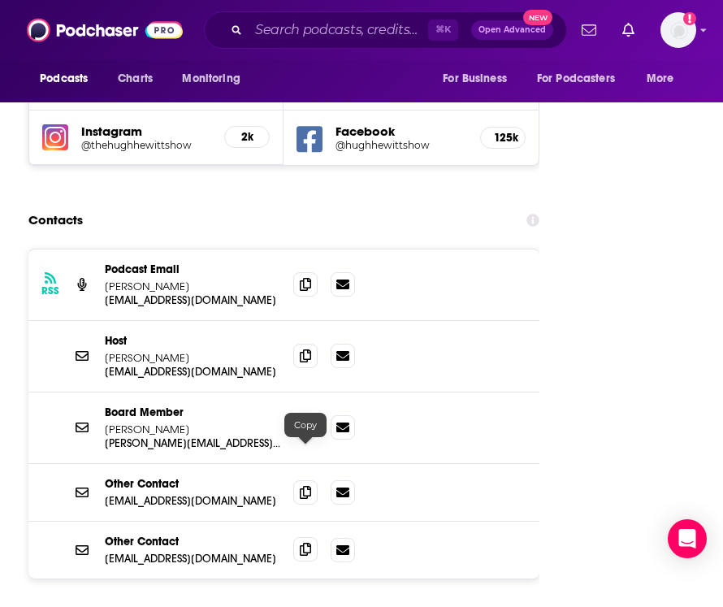
click at [306, 543] on icon at bounding box center [305, 549] width 11 height 13
click at [297, 271] on span at bounding box center [305, 283] width 24 height 24
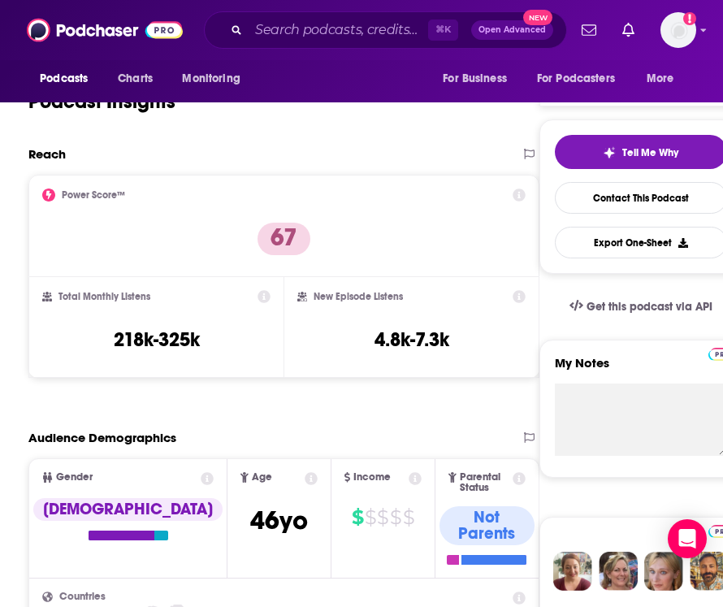
scroll to position [0, 0]
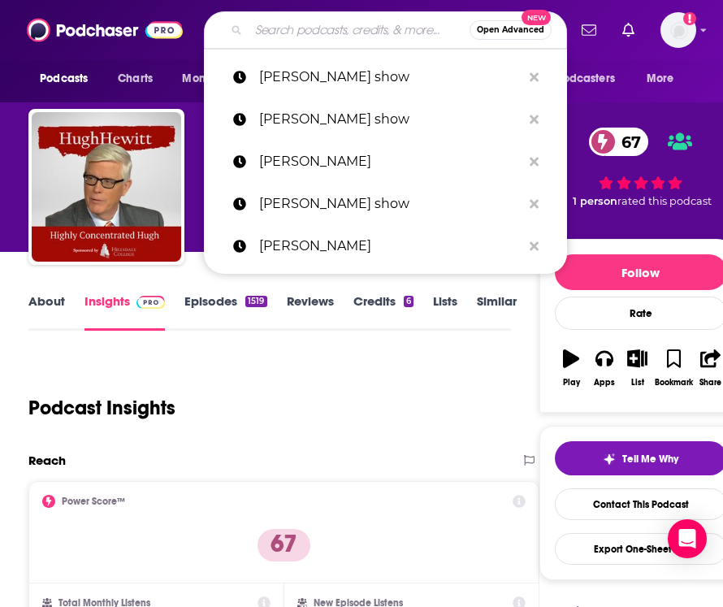
click at [358, 32] on input "Search podcasts, credits, & more..." at bounding box center [359, 30] width 221 height 26
paste input "[PERSON_NAME] Show"
type input "[PERSON_NAME] Show"
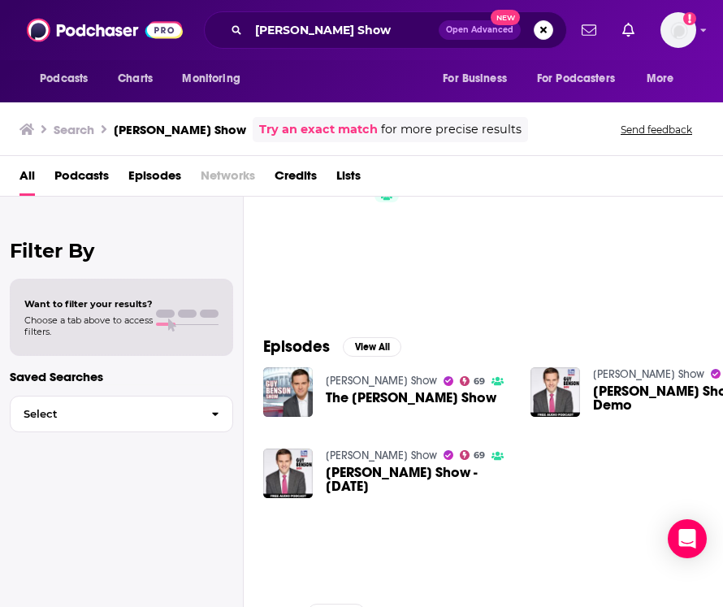
scroll to position [91, 0]
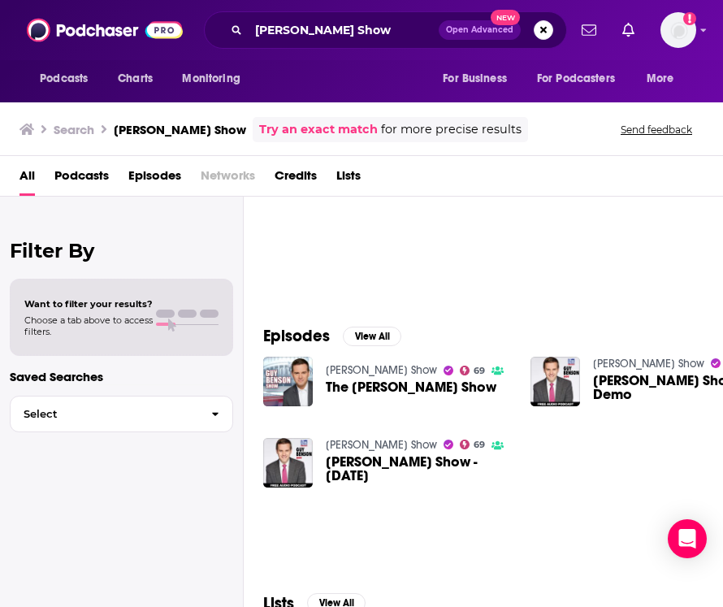
click at [366, 404] on div "[PERSON_NAME] Show 69 The [PERSON_NAME] Show" at bounding box center [415, 381] width 179 height 50
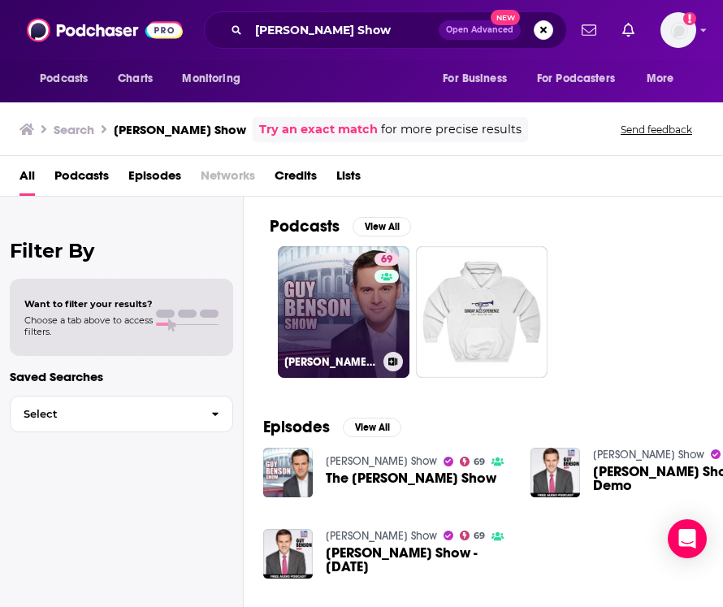
click at [306, 349] on link "69 [PERSON_NAME] Show" at bounding box center [344, 312] width 132 height 132
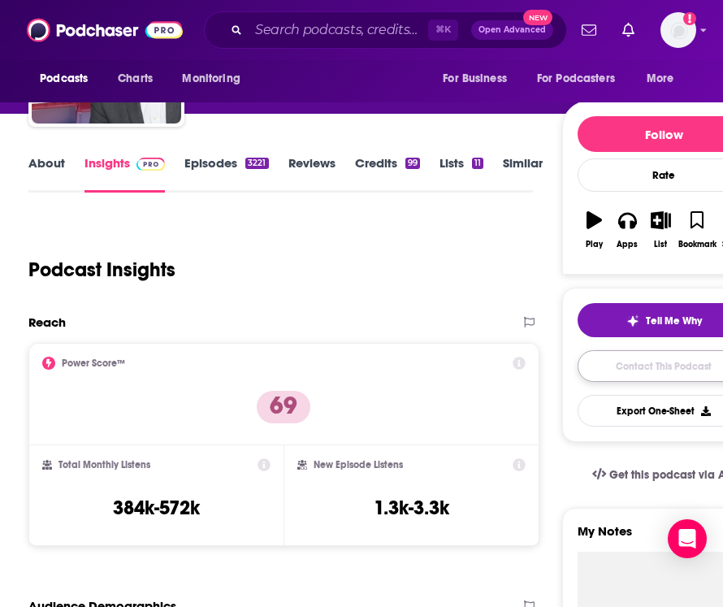
click at [621, 371] on link "Contact This Podcast" at bounding box center [663, 366] width 172 height 32
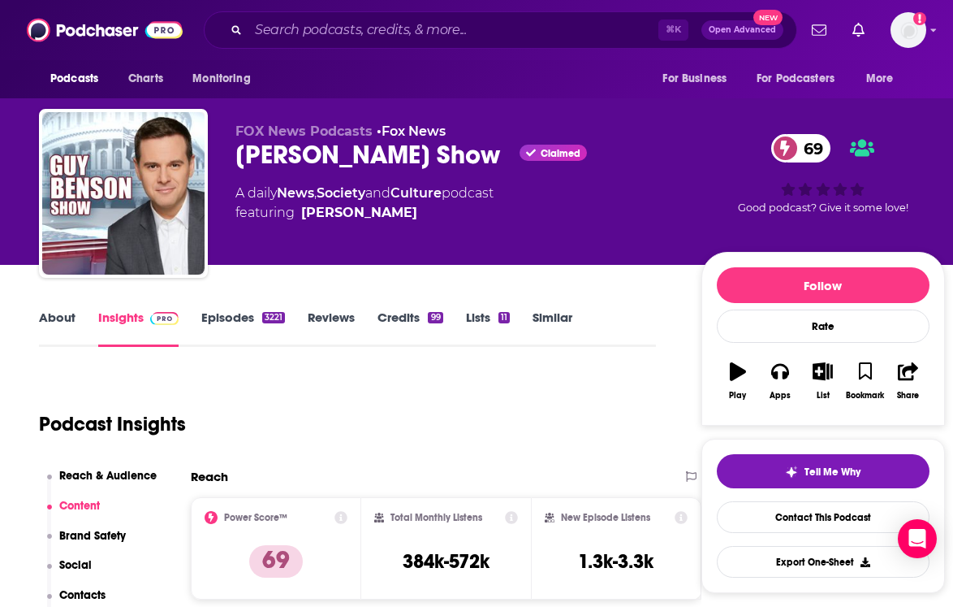
click at [6, 175] on div "FOX News Podcasts • Fox News [PERSON_NAME] Show Claimed 69 A daily News , Socie…" at bounding box center [492, 132] width 984 height 265
click at [269, 45] on div "⌘ K Open Advanced New" at bounding box center [501, 29] width 594 height 37
click at [267, 40] on input "Search podcasts, credits, & more..." at bounding box center [454, 30] width 410 height 26
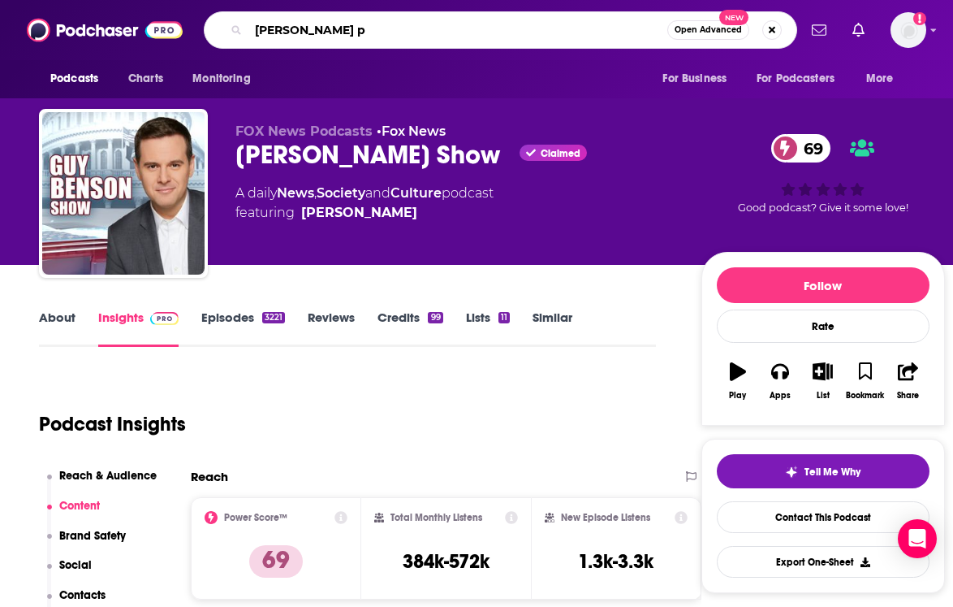
type input "[PERSON_NAME]"
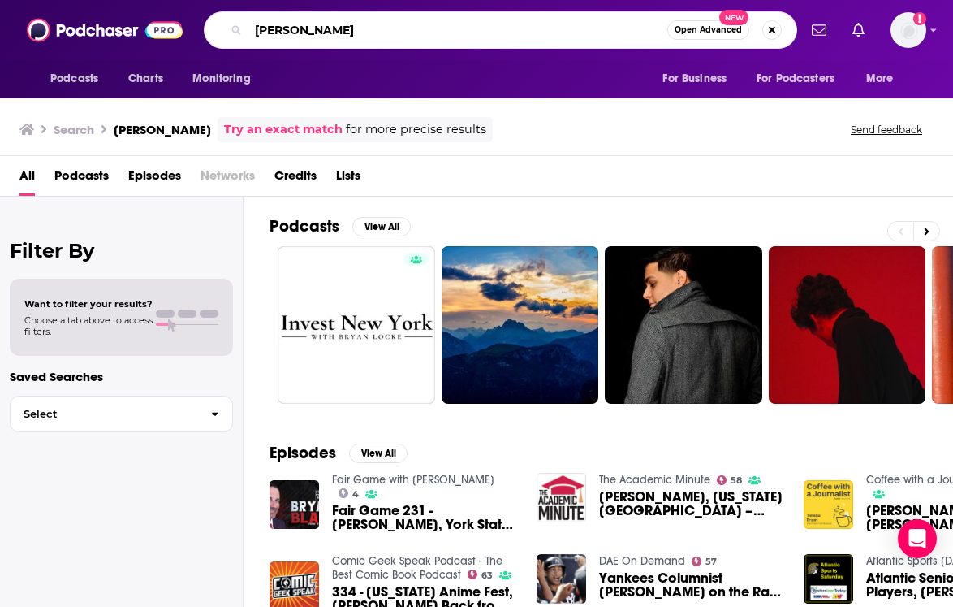
drag, startPoint x: 337, startPoint y: 27, endPoint x: 244, endPoint y: 11, distance: 94.0
click at [244, 11] on div "[PERSON_NAME] Open Advanced New" at bounding box center [501, 29] width 594 height 37
type input "[PERSON_NAME]"
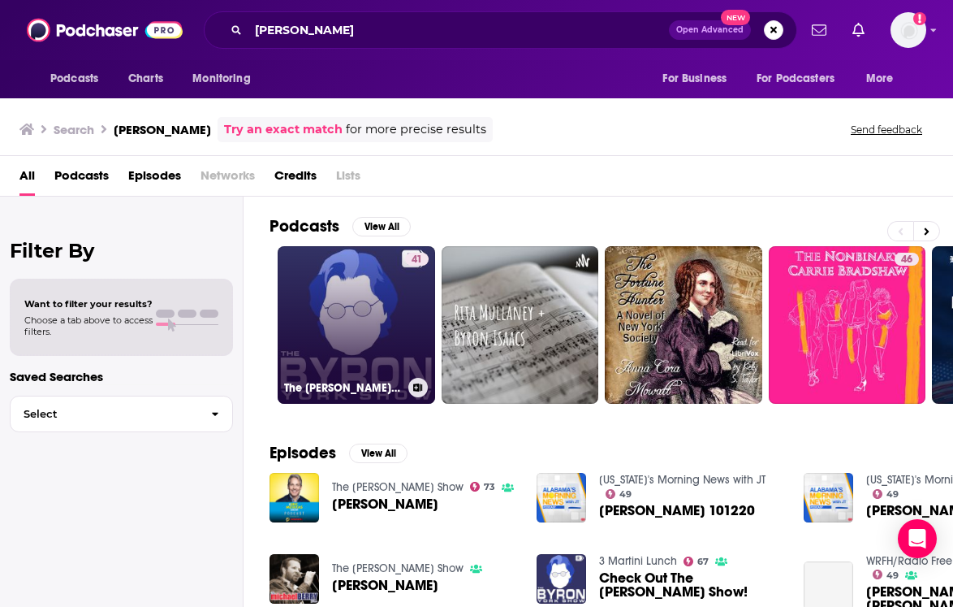
scroll to position [45, 0]
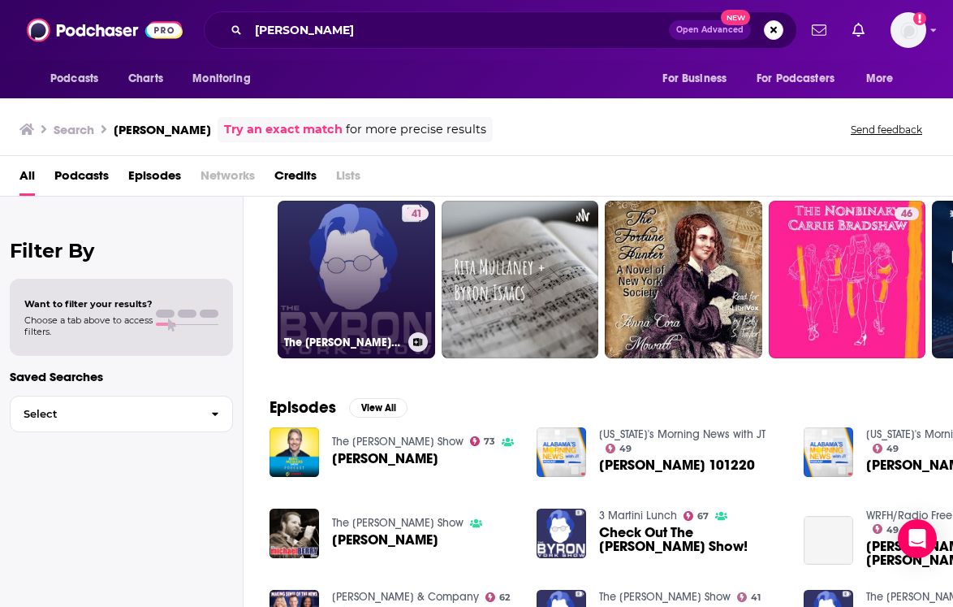
click at [335, 344] on h3 "The [PERSON_NAME] Show" at bounding box center [343, 342] width 118 height 14
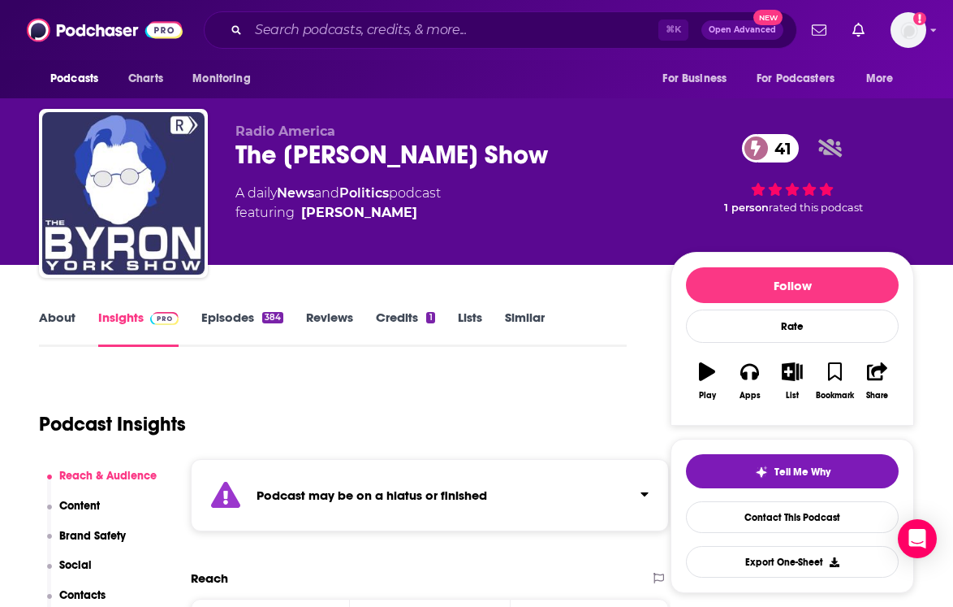
click at [621, 381] on button "Play" at bounding box center [707, 381] width 42 height 58
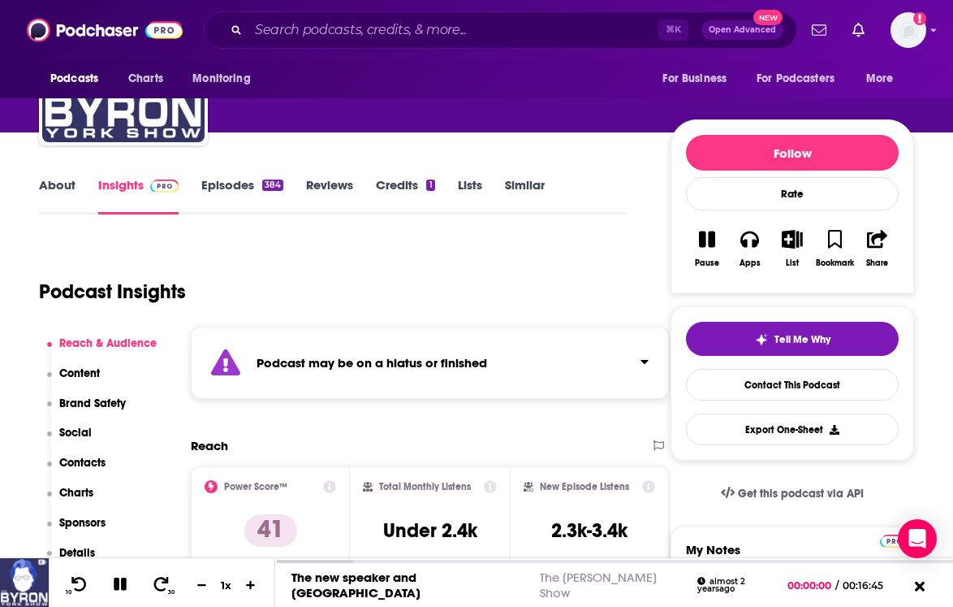
scroll to position [132, 0]
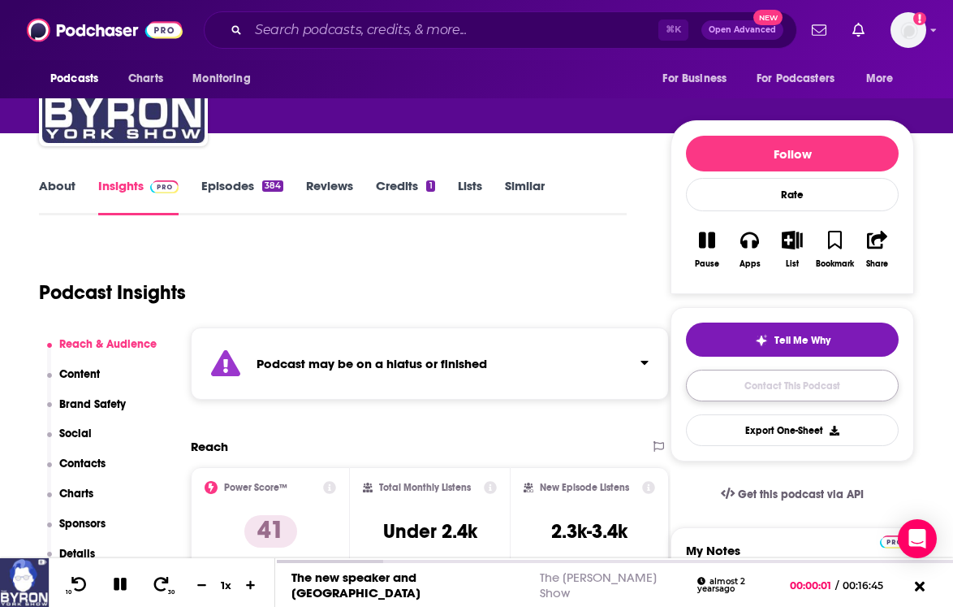
click at [621, 384] on link "Contact This Podcast" at bounding box center [792, 386] width 213 height 32
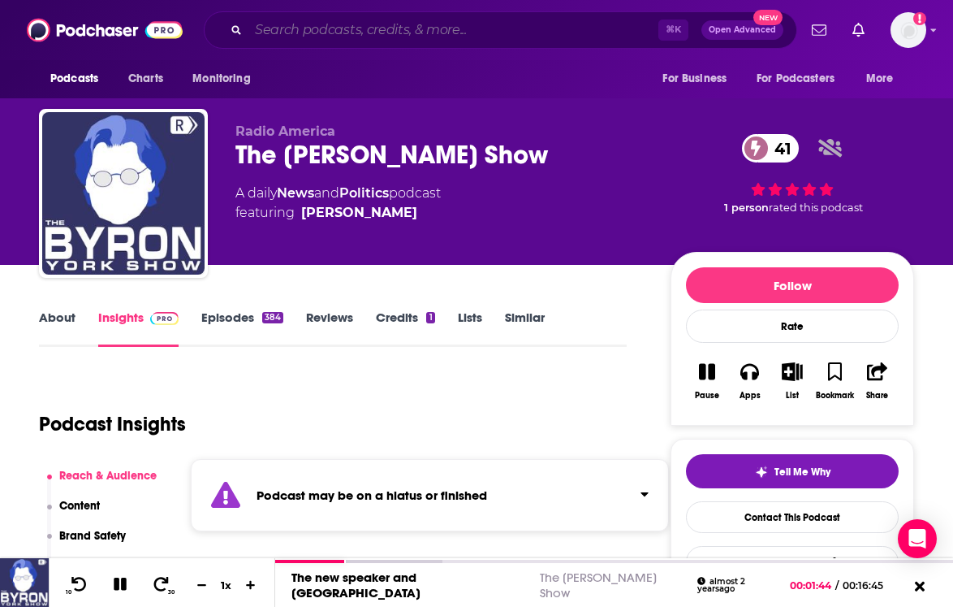
click at [310, 17] on input "Search podcasts, credits, & more..." at bounding box center [454, 30] width 410 height 26
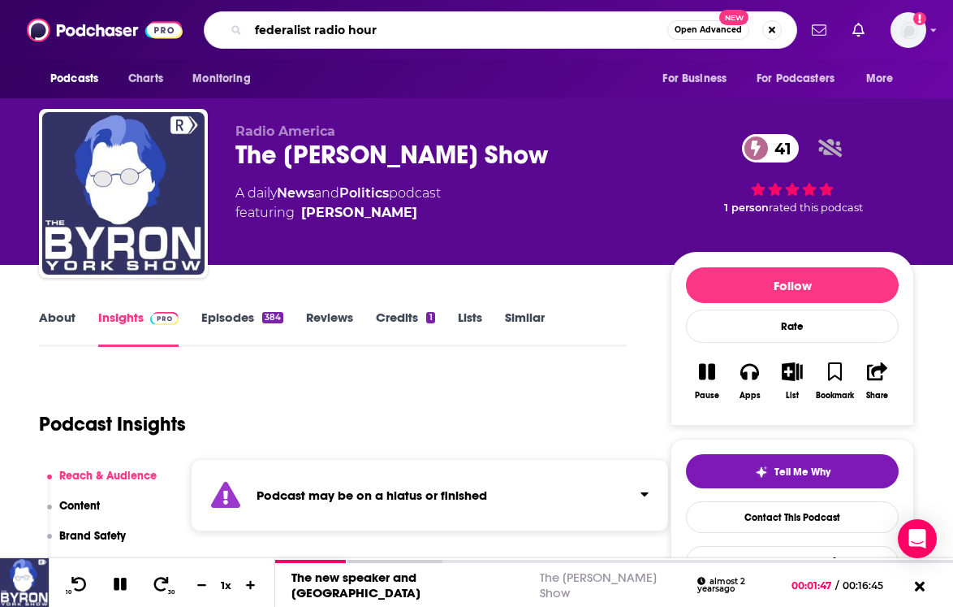
type input "federalist radio hour"
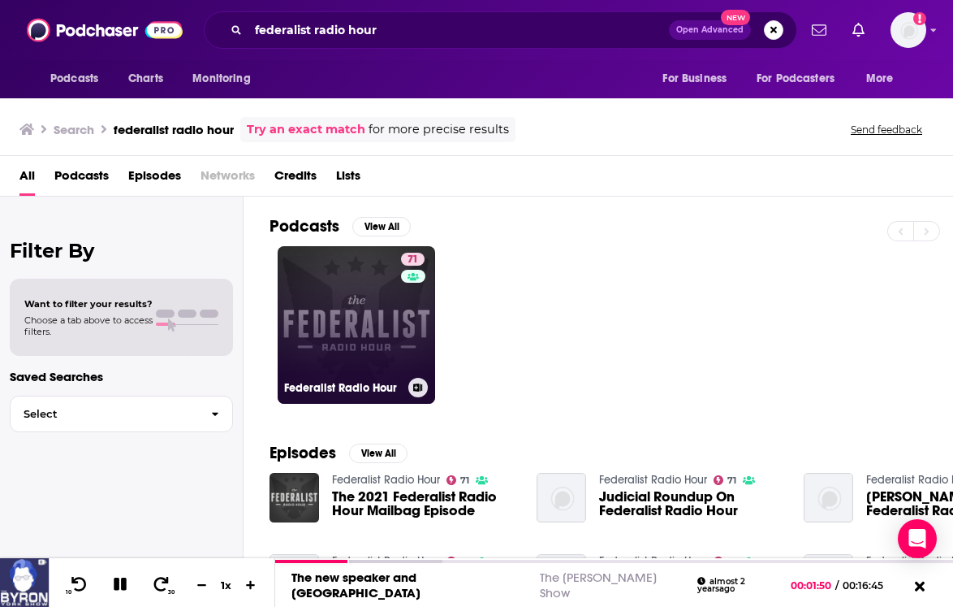
click at [335, 296] on link "71 Federalist Radio Hour" at bounding box center [357, 325] width 158 height 158
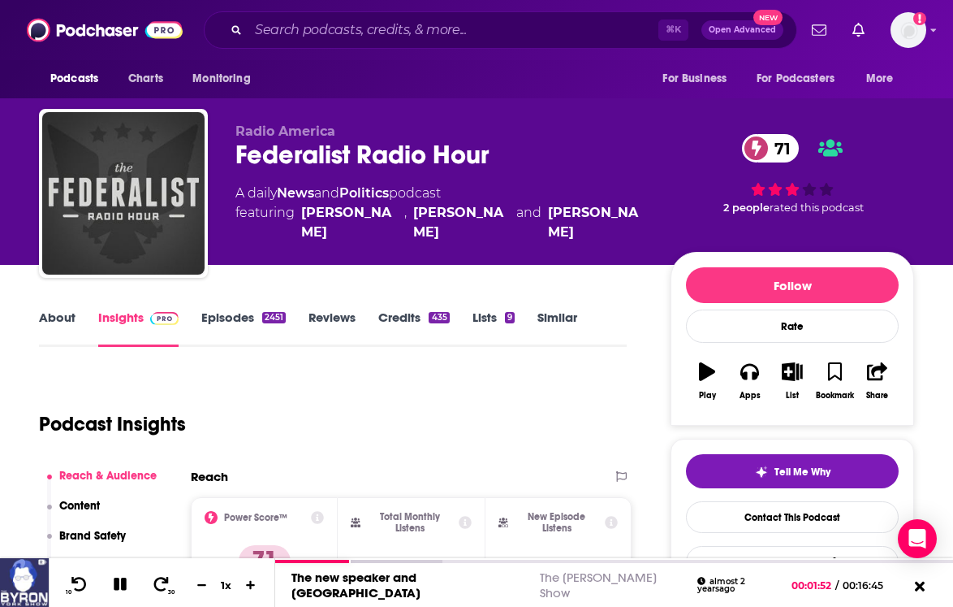
scroll to position [175, 0]
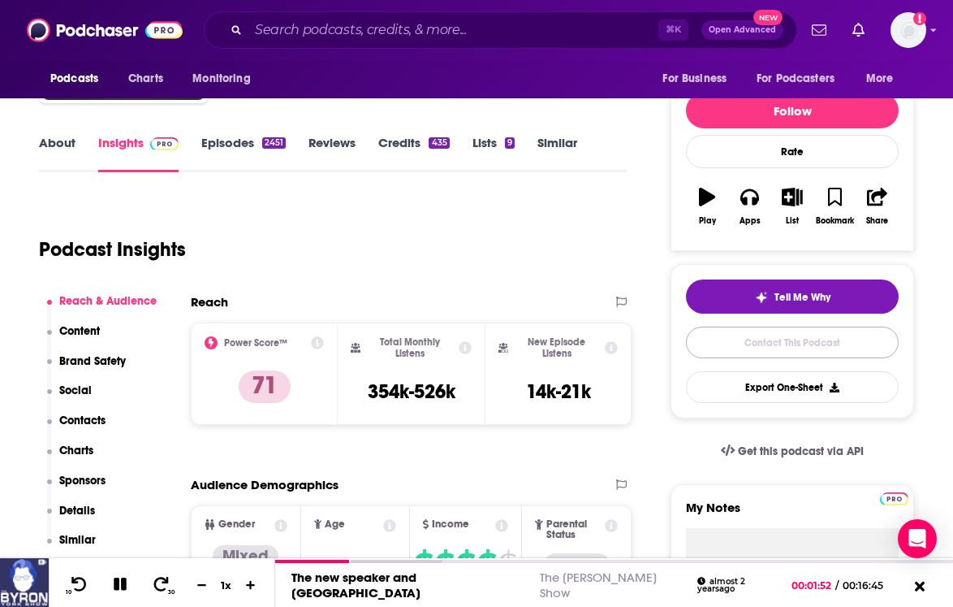
click at [621, 332] on link "Contact This Podcast" at bounding box center [792, 342] width 213 height 32
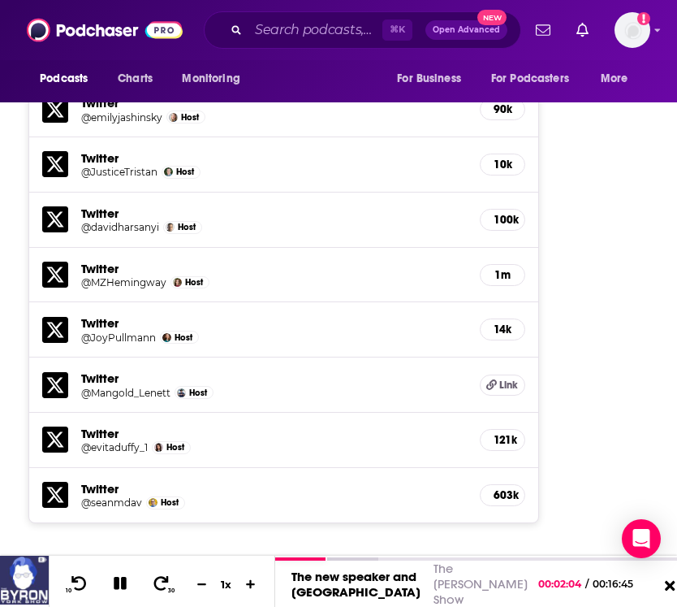
scroll to position [3162, 0]
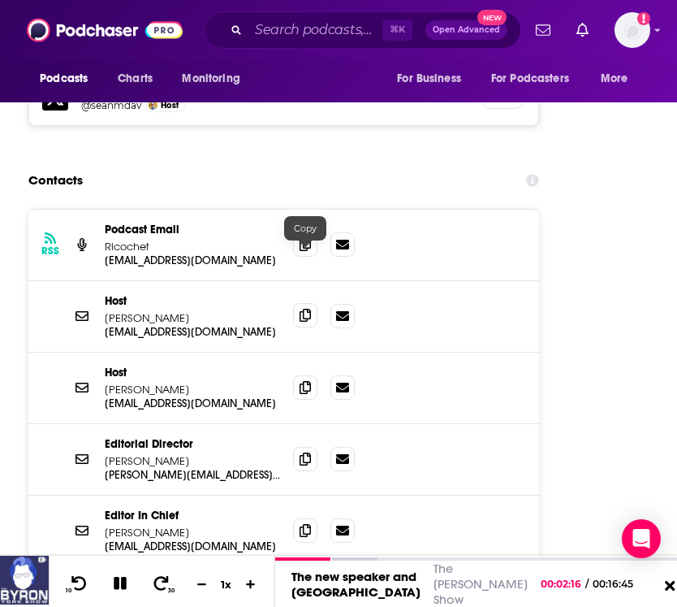
click at [307, 309] on icon at bounding box center [305, 315] width 11 height 13
click at [303, 374] on span at bounding box center [305, 386] width 24 height 24
click at [311, 446] on span at bounding box center [305, 458] width 24 height 24
click at [295, 517] on span at bounding box center [305, 529] width 24 height 24
click at [283, 24] on input "Search podcasts, credits, & more..." at bounding box center [316, 30] width 134 height 26
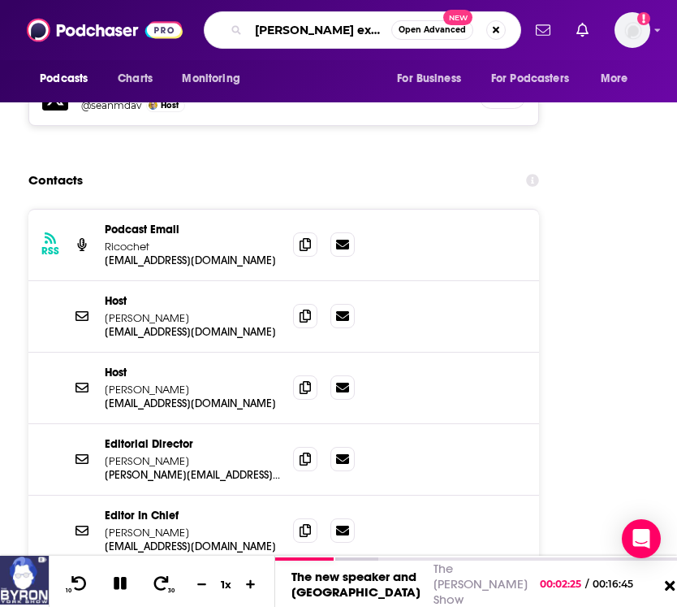
type input "[PERSON_NAME] experience"
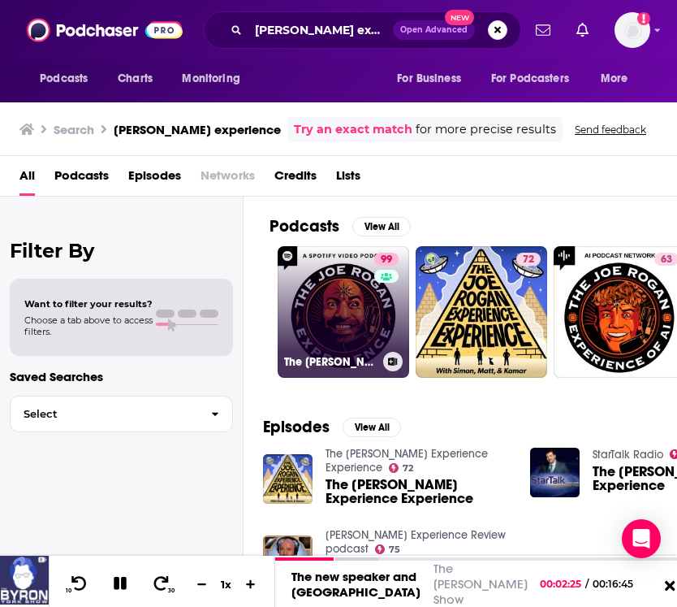
click at [333, 331] on link "99 The [PERSON_NAME] Experience" at bounding box center [344, 312] width 132 height 132
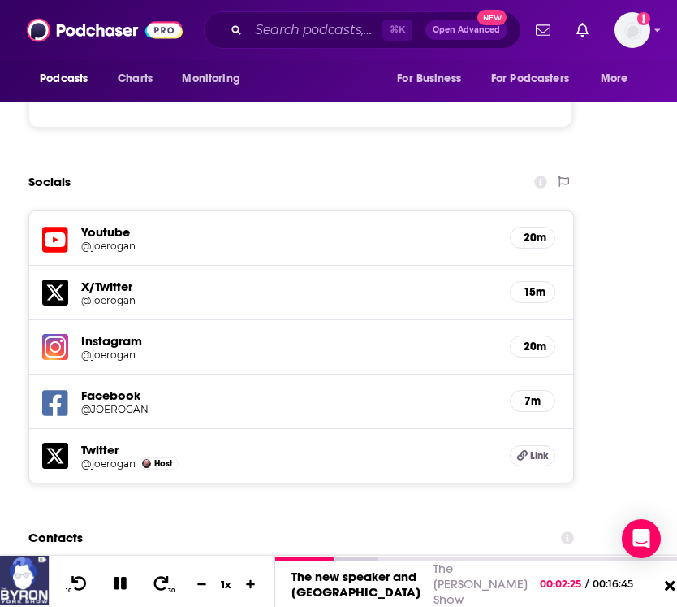
scroll to position [2714, 0]
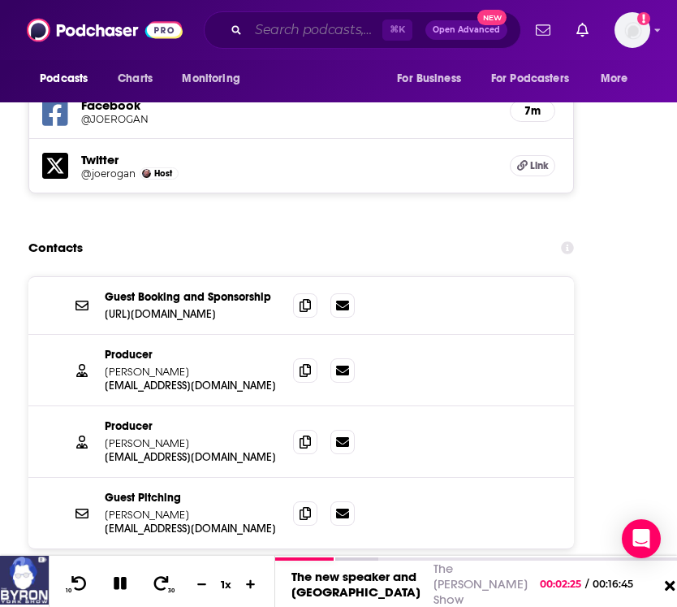
click at [301, 37] on input "Search podcasts, credits, & more..." at bounding box center [316, 30] width 134 height 26
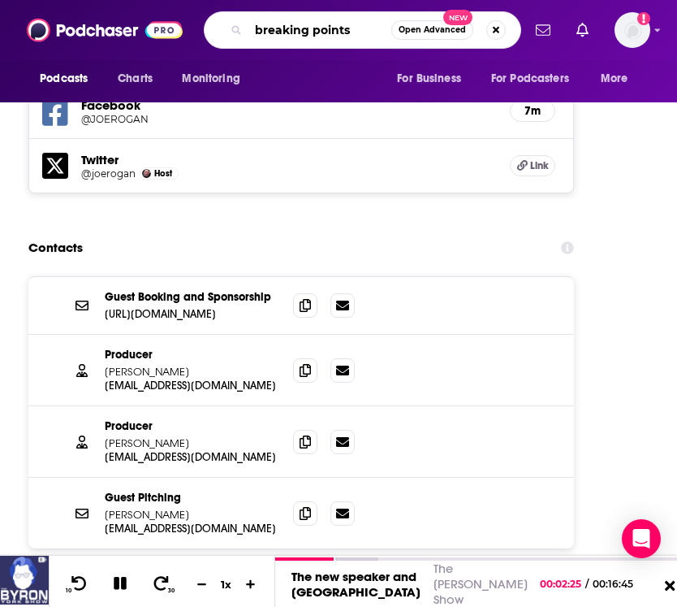
type input "breaking points"
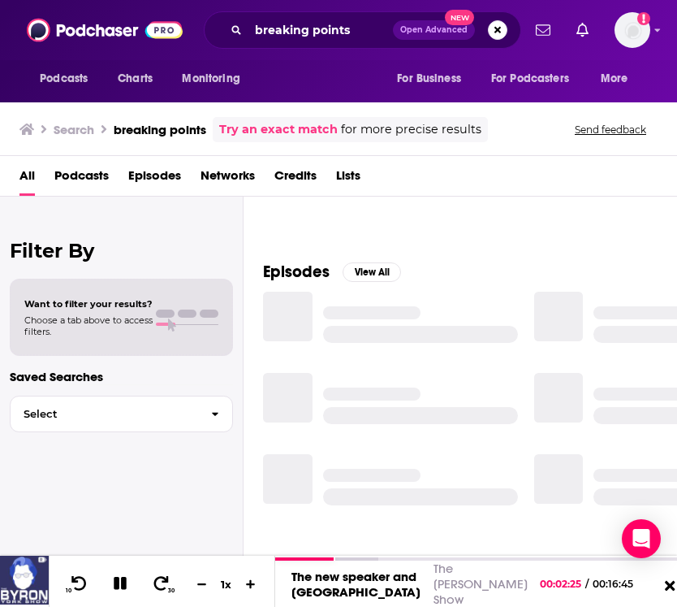
scroll to position [49, 0]
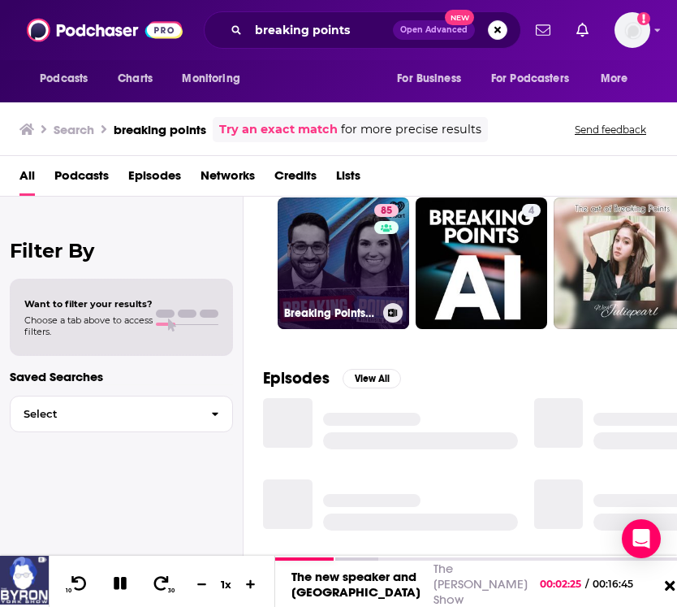
click at [316, 280] on link "85 Breaking Points with [PERSON_NAME] and [PERSON_NAME]" at bounding box center [344, 263] width 132 height 132
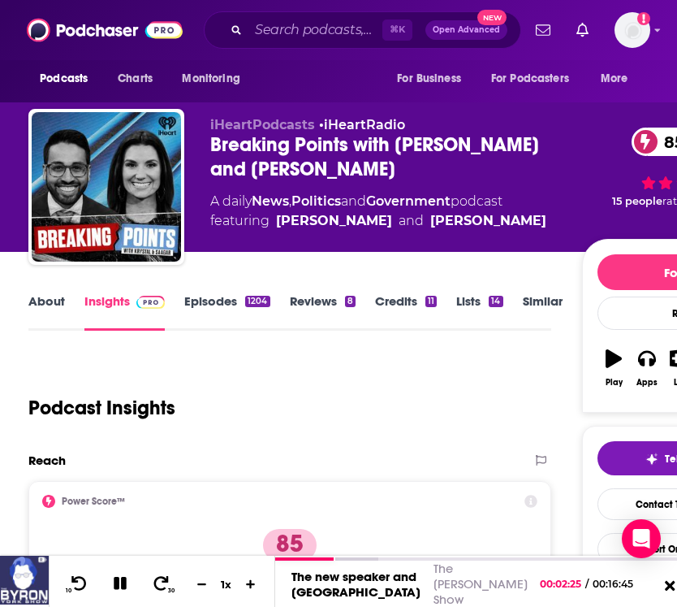
scroll to position [158, 0]
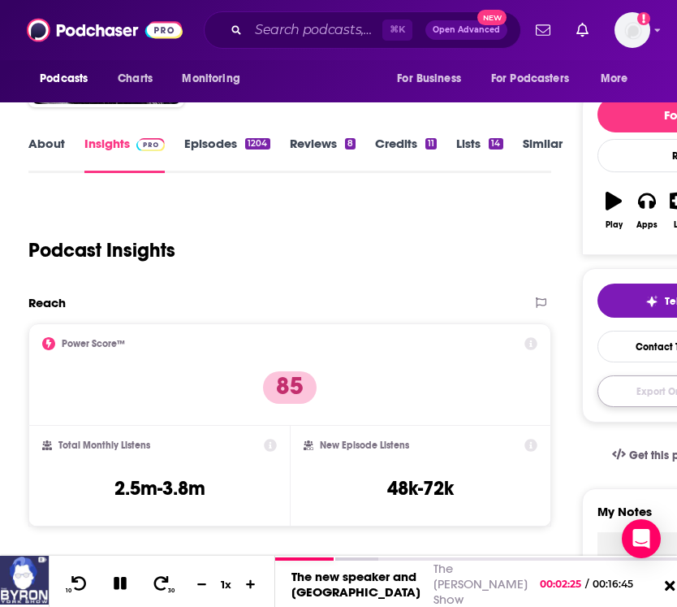
click at [611, 391] on button "Export One-Sheet" at bounding box center [684, 391] width 172 height 32
click at [608, 361] on link "Contact This Podcast" at bounding box center [684, 347] width 172 height 32
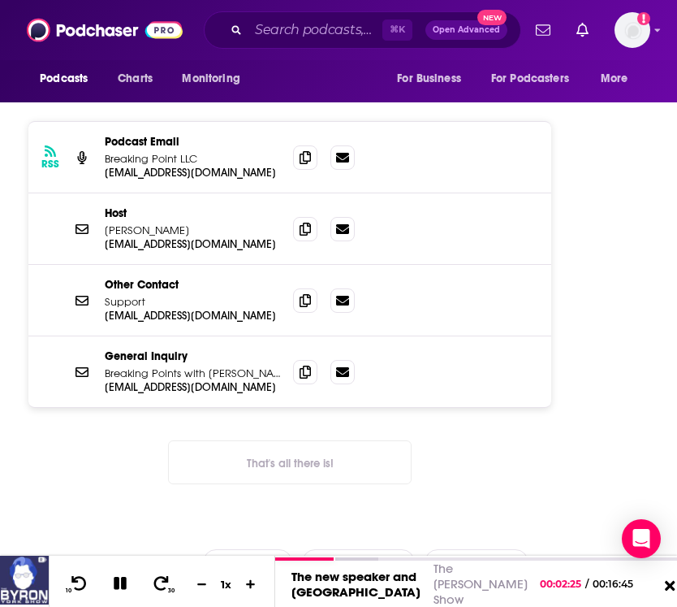
scroll to position [2799, 0]
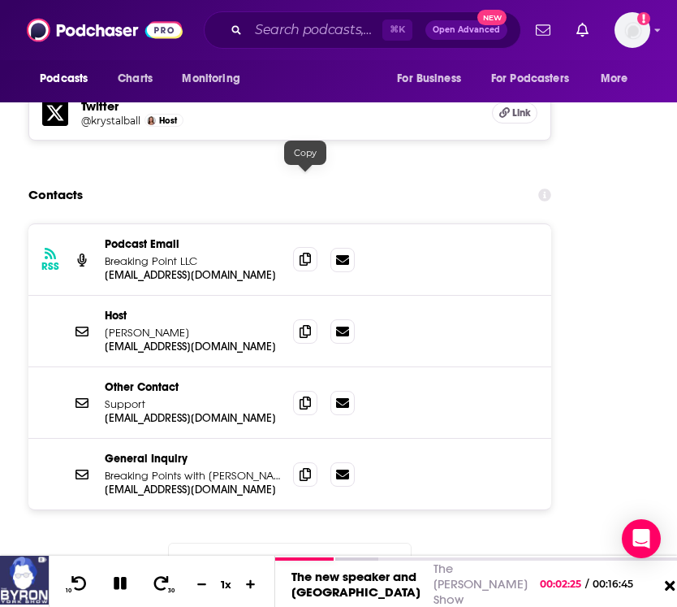
click at [309, 253] on icon at bounding box center [305, 259] width 11 height 13
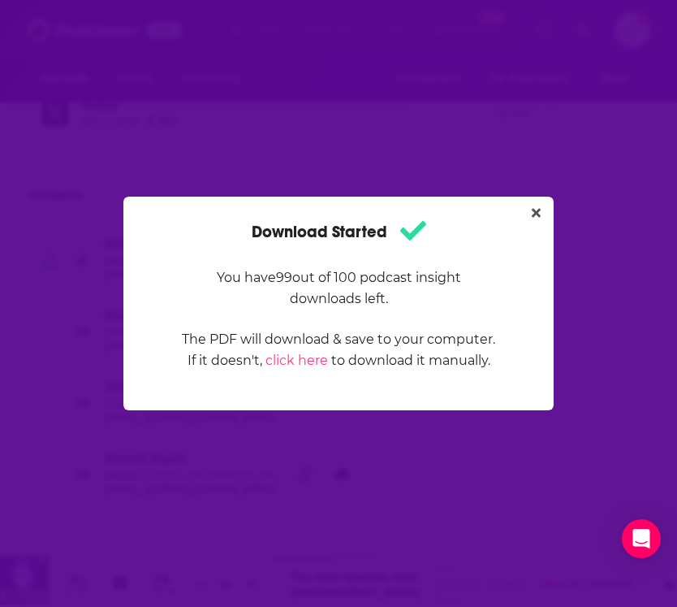
scroll to position [0, 0]
click at [541, 210] on button "Close" at bounding box center [536, 213] width 22 height 20
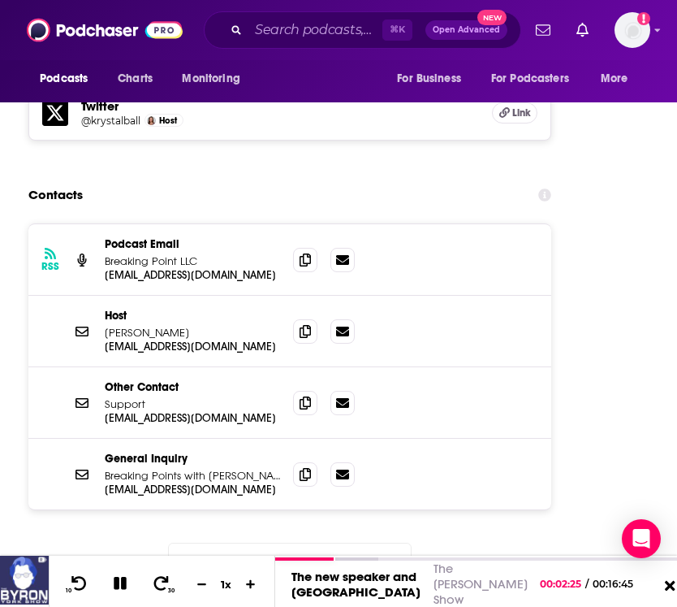
scroll to position [2799, 0]
click at [293, 43] on div "⌘ K Open Advanced New" at bounding box center [363, 29] width 318 height 37
click at [273, 28] on input "Search podcasts, credits, & more..." at bounding box center [316, 30] width 134 height 26
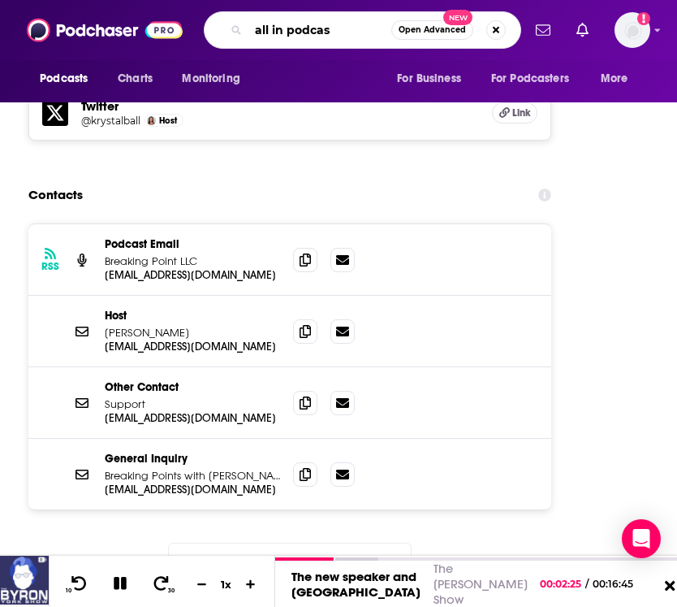
type input "all in podcast"
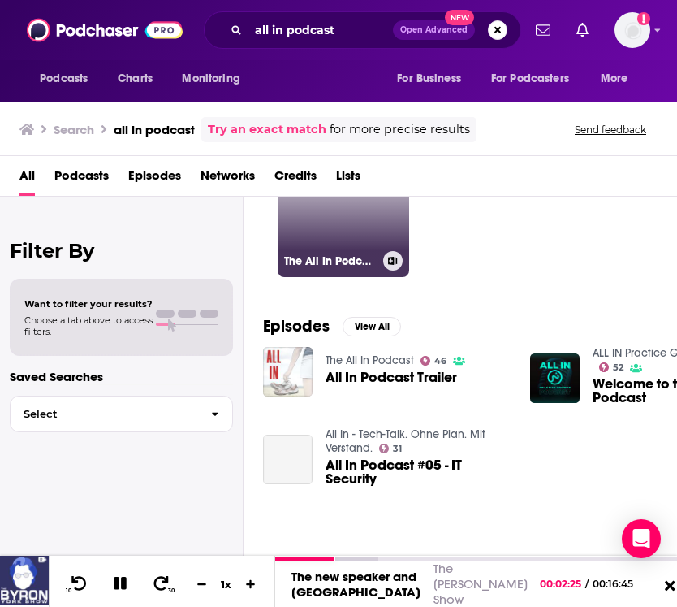
scroll to position [19, 0]
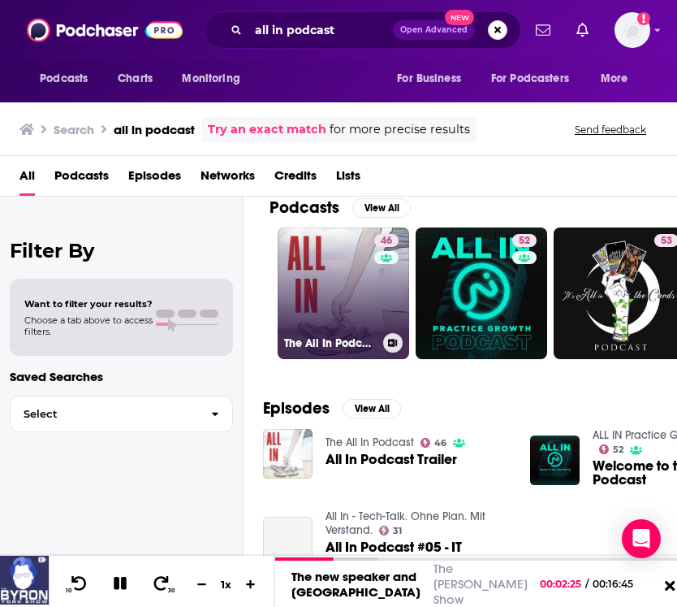
click at [335, 270] on link "46 The All In Podcast" at bounding box center [344, 293] width 132 height 132
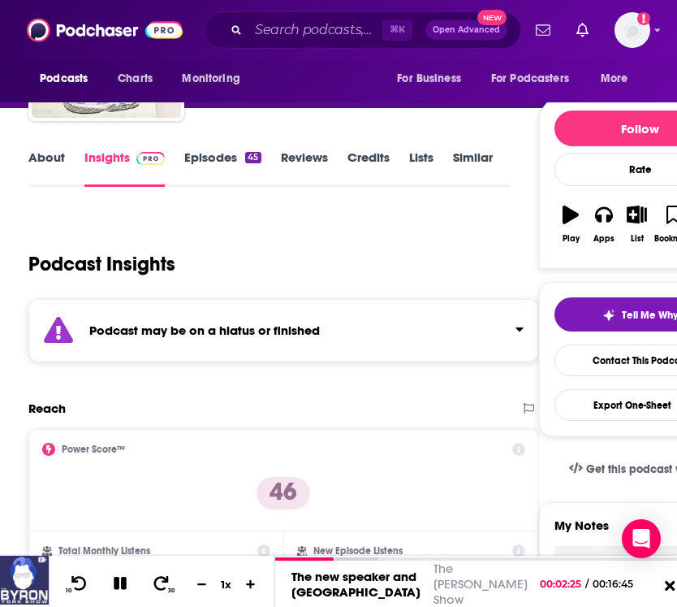
click at [543, 362] on div "Tell Me Why Contact This Podcast Export One-Sheet" at bounding box center [640, 359] width 203 height 154
click at [607, 357] on link "Contact This Podcast" at bounding box center [641, 360] width 172 height 32
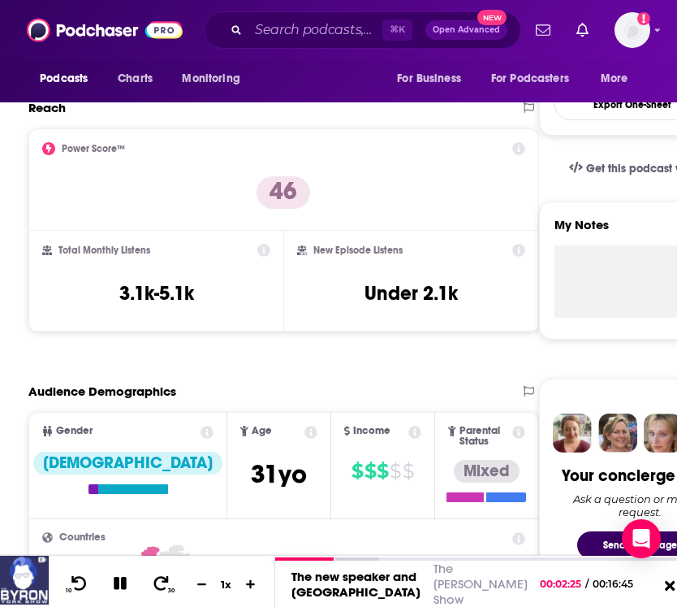
scroll to position [102, 0]
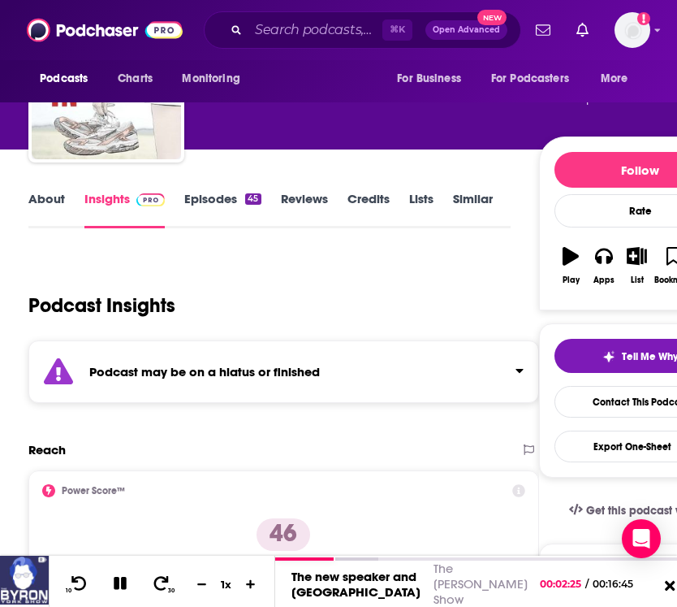
click at [158, 375] on strong "Podcast may be on a hiatus or finished" at bounding box center [204, 371] width 231 height 15
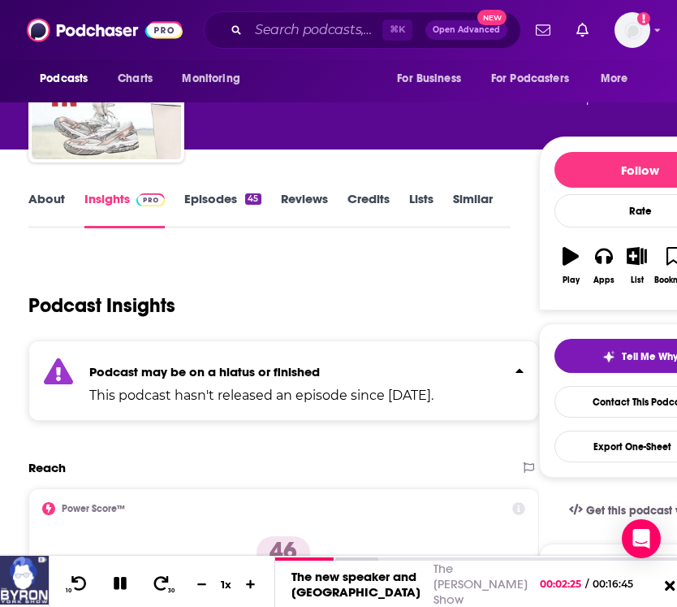
click at [158, 375] on strong "Podcast may be on a hiatus or finished" at bounding box center [204, 371] width 231 height 15
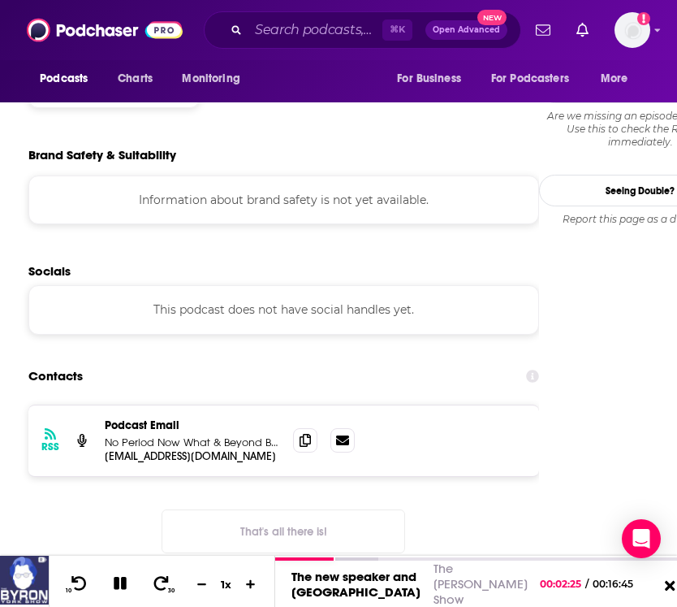
scroll to position [1581, 0]
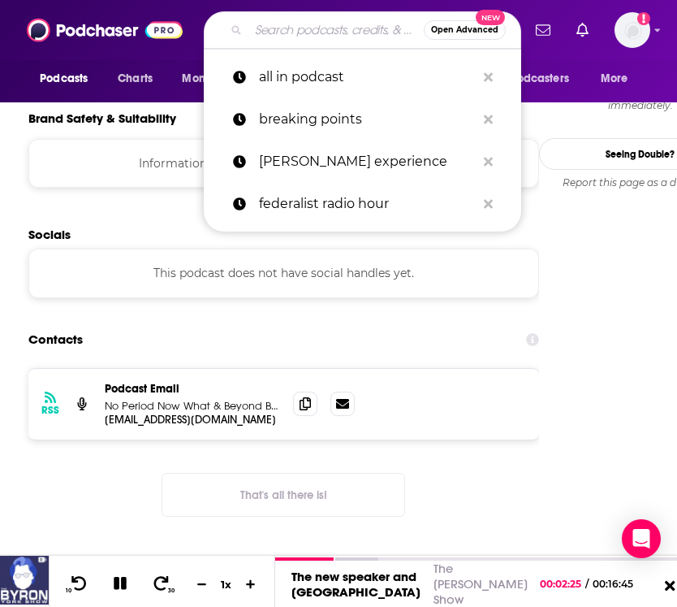
click at [283, 30] on input "Search podcasts, credits, & more..." at bounding box center [336, 30] width 175 height 26
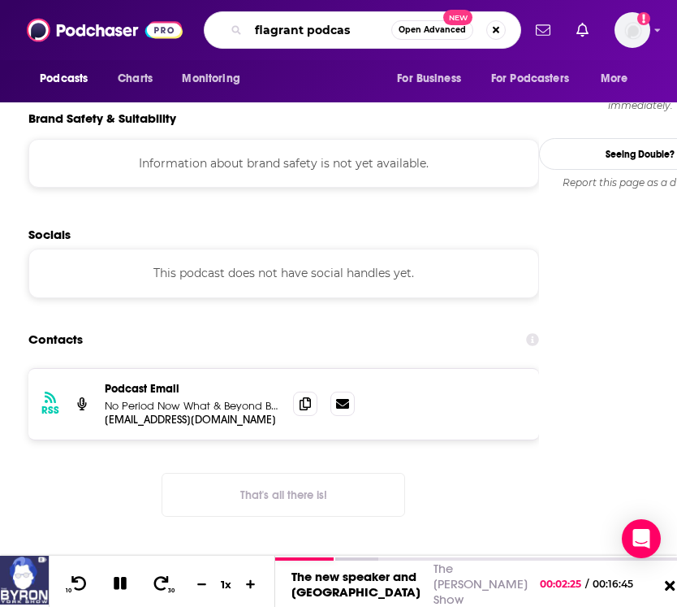
type input "flagrant podcast"
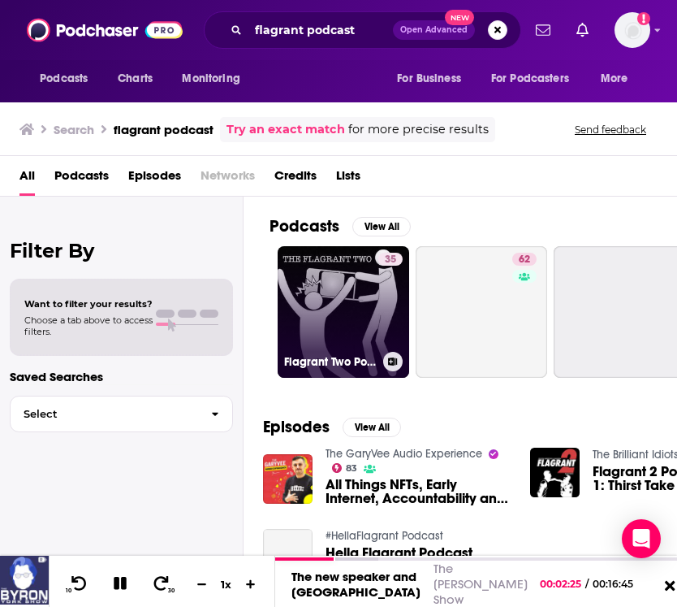
click at [342, 292] on link "35 Flagrant Two Podcast" at bounding box center [344, 312] width 132 height 132
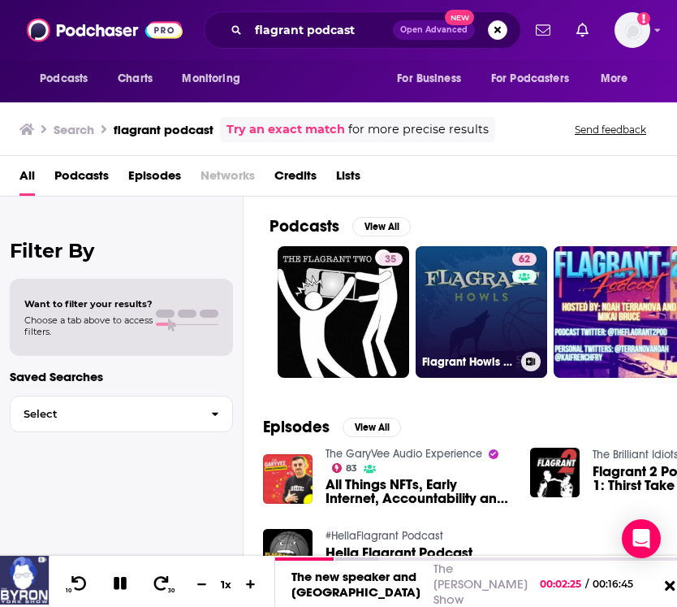
scroll to position [0, 1]
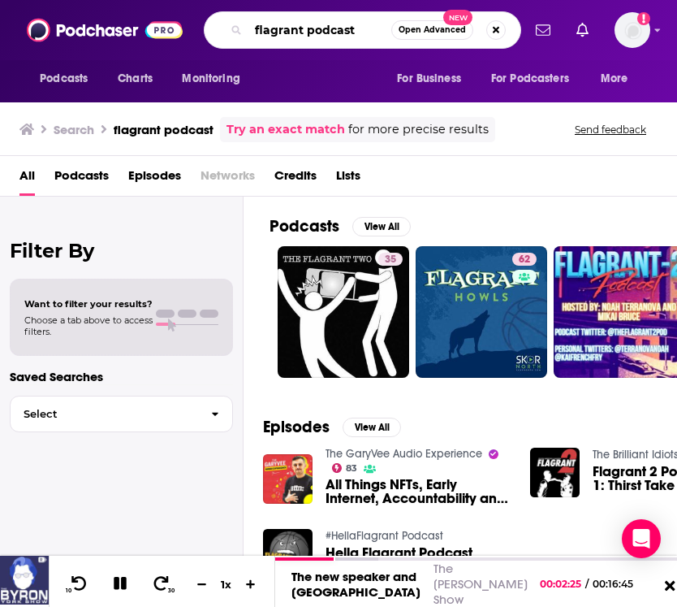
drag, startPoint x: 357, startPoint y: 30, endPoint x: 248, endPoint y: 15, distance: 110.7
click at [248, 15] on div "flagrant podcast Open Advanced New" at bounding box center [363, 29] width 318 height 37
type input "[PERSON_NAME]"
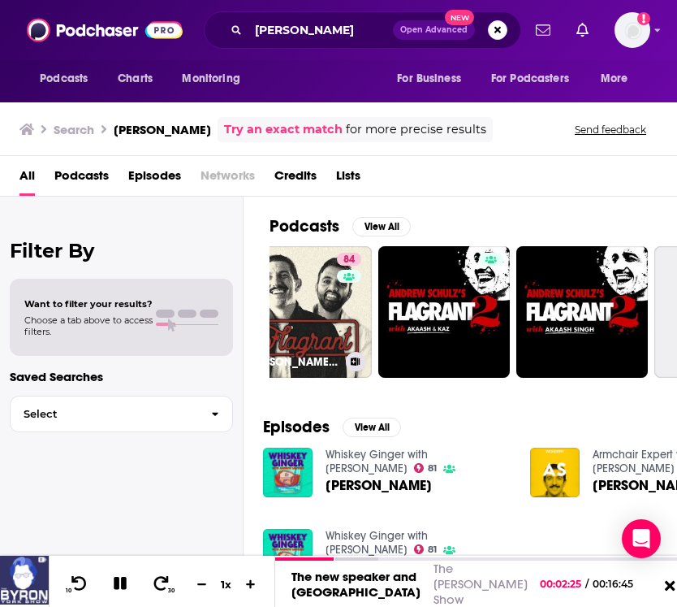
scroll to position [0, 58]
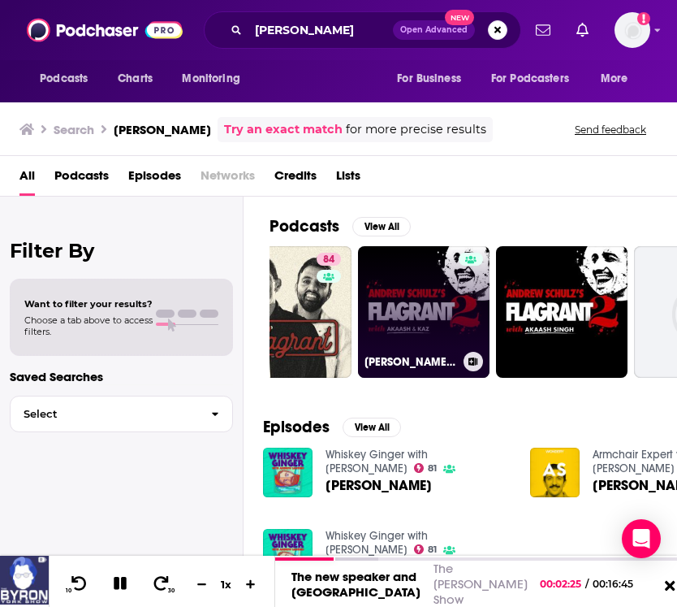
click at [412, 347] on link "[PERSON_NAME] Flagrant 2 with [PERSON_NAME] and [PERSON_NAME]" at bounding box center [424, 312] width 132 height 132
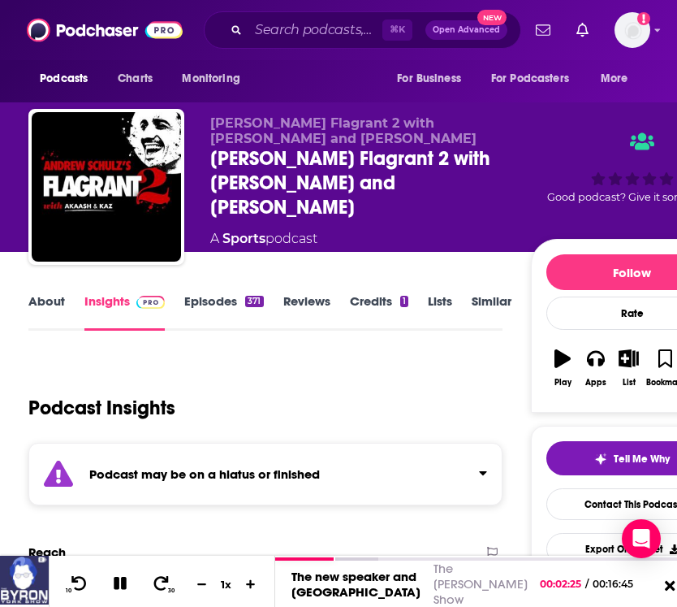
scroll to position [157, 0]
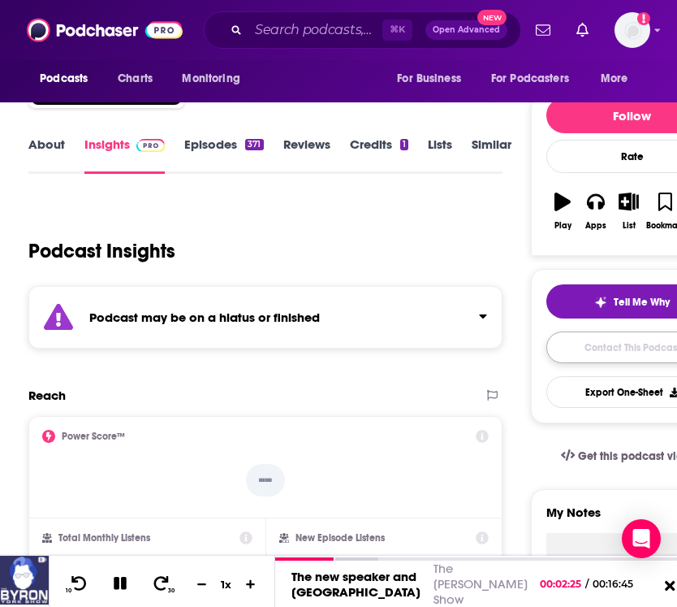
click at [581, 351] on link "Contact This Podcast" at bounding box center [633, 347] width 172 height 32
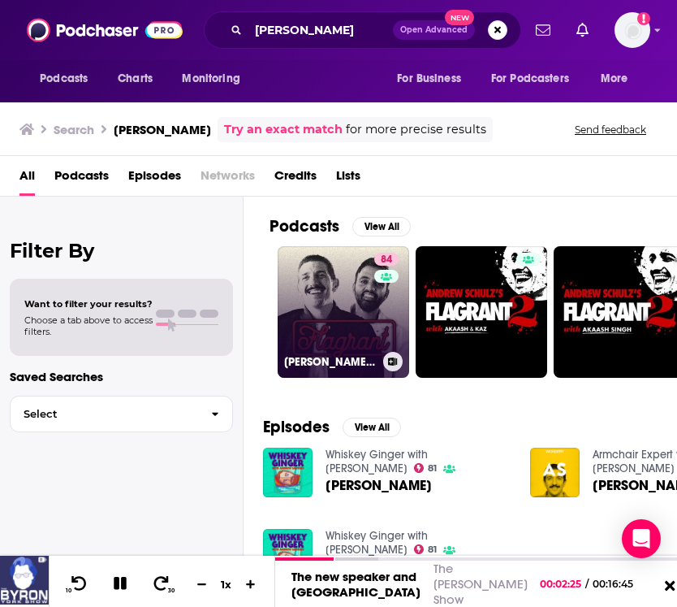
click at [339, 296] on link "84 [PERSON_NAME] Flagrant with [PERSON_NAME]" at bounding box center [344, 312] width 132 height 132
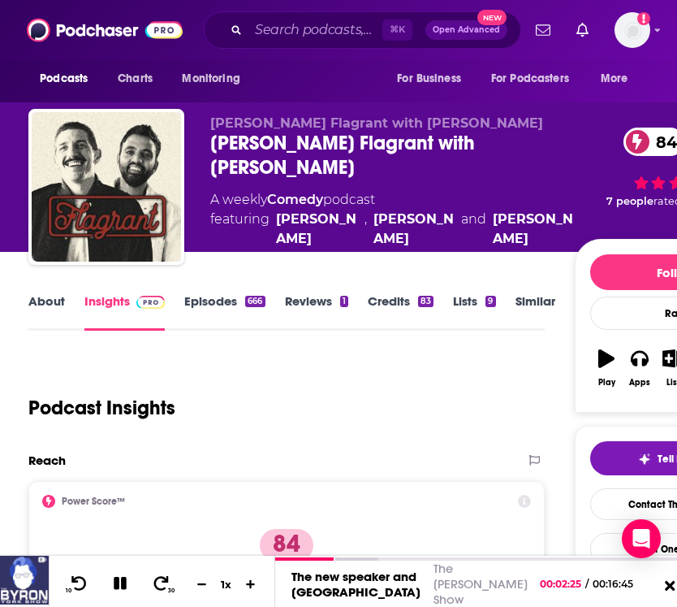
scroll to position [305, 0]
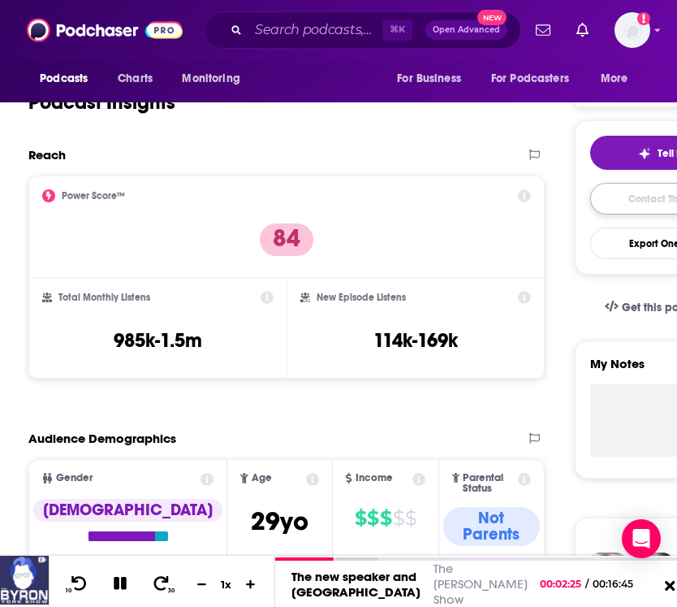
click at [607, 210] on link "Contact This Podcast" at bounding box center [676, 199] width 172 height 32
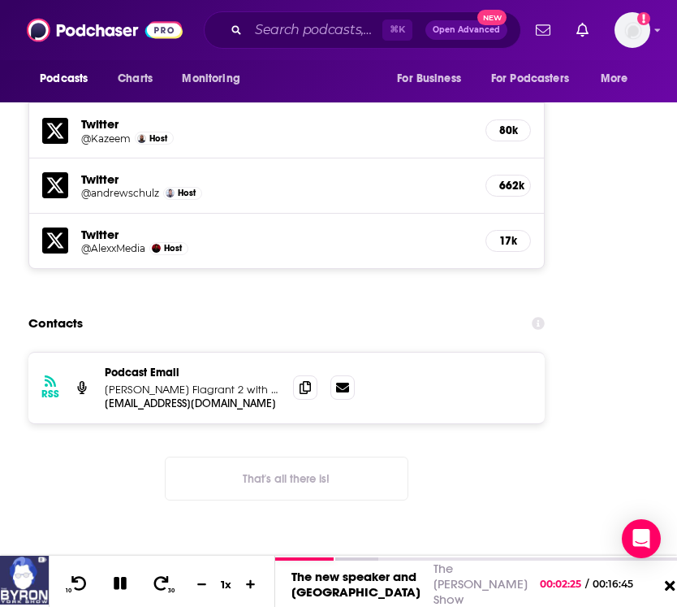
scroll to position [2555, 0]
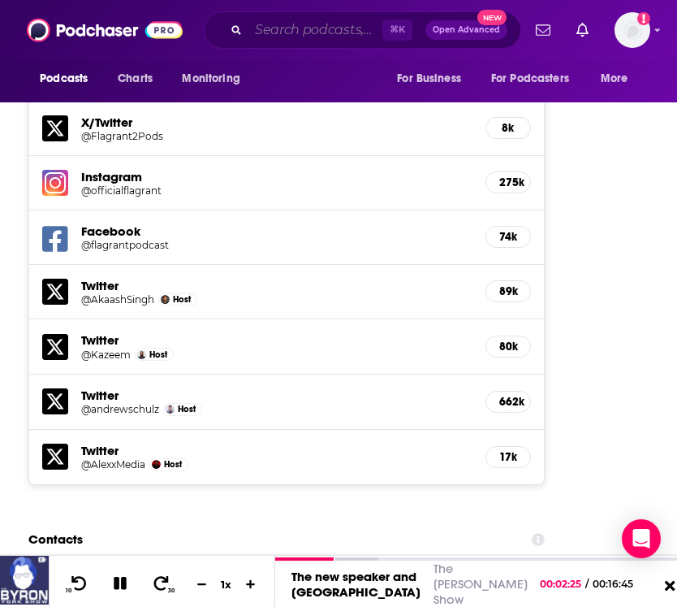
click at [318, 29] on input "Search podcasts, credits, & more..." at bounding box center [316, 30] width 134 height 26
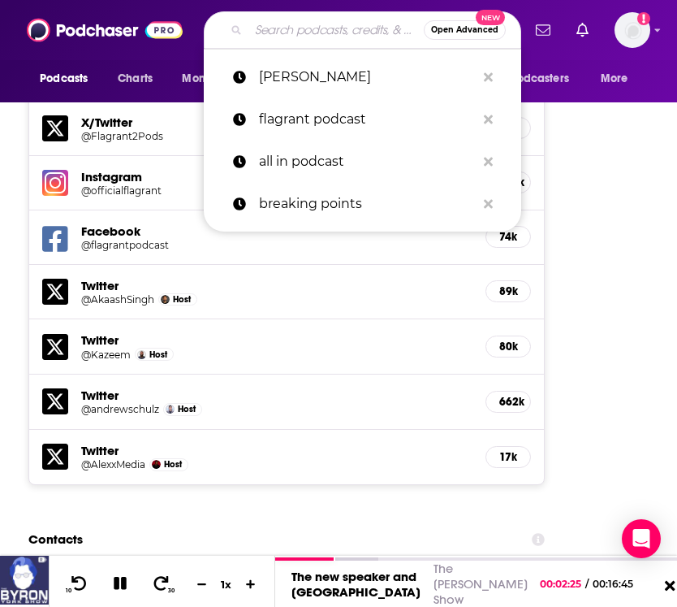
type input "e"
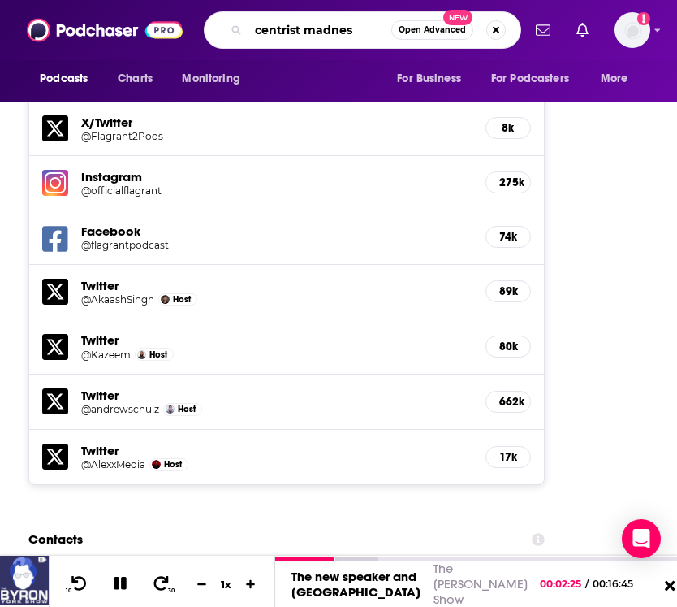
type input "centrist madness"
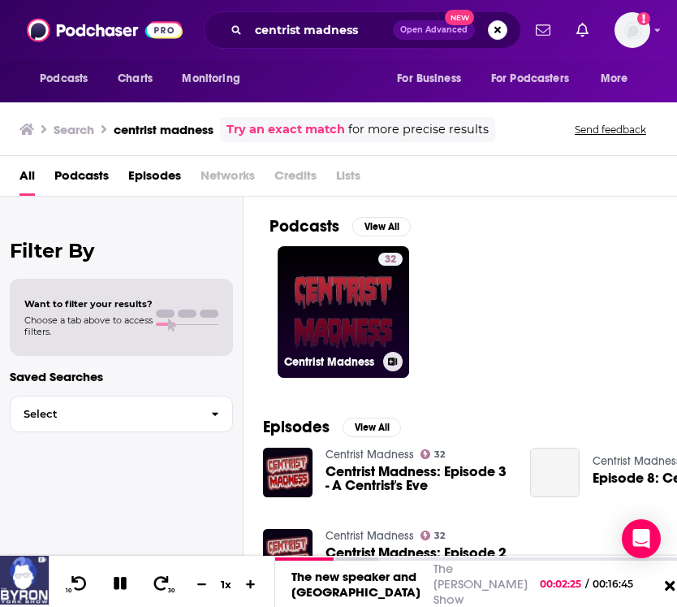
click at [315, 364] on h3 "Centrist Madness" at bounding box center [330, 362] width 93 height 14
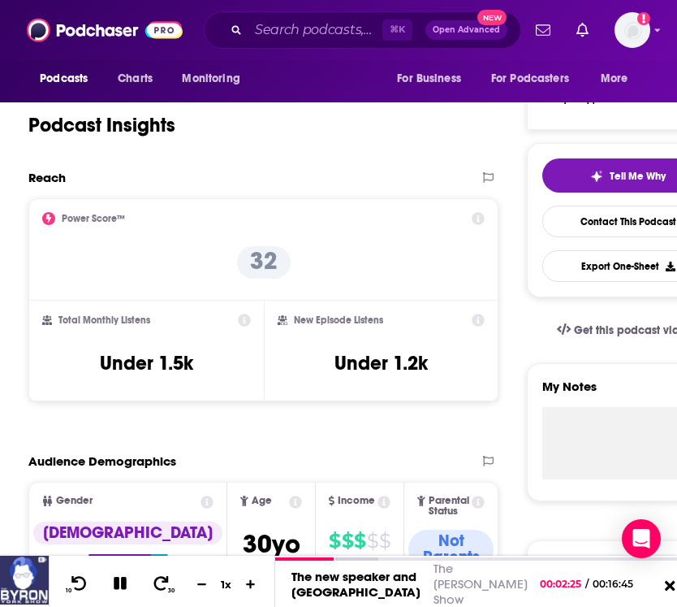
scroll to position [443, 0]
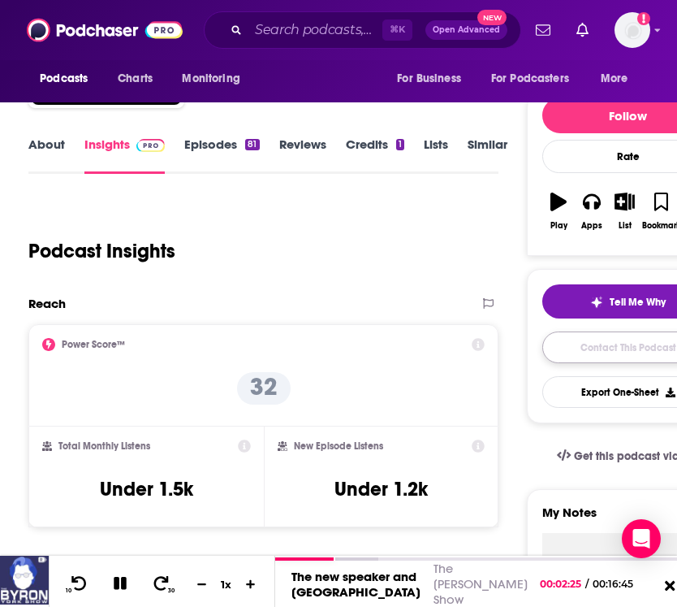
click at [602, 358] on link "Contact This Podcast" at bounding box center [629, 347] width 172 height 32
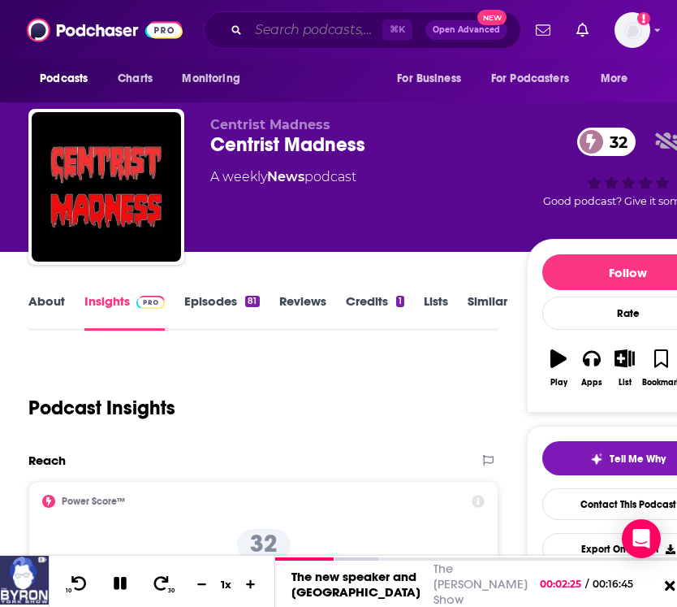
click at [288, 34] on input "Search podcasts, credits, & more..." at bounding box center [316, 30] width 134 height 26
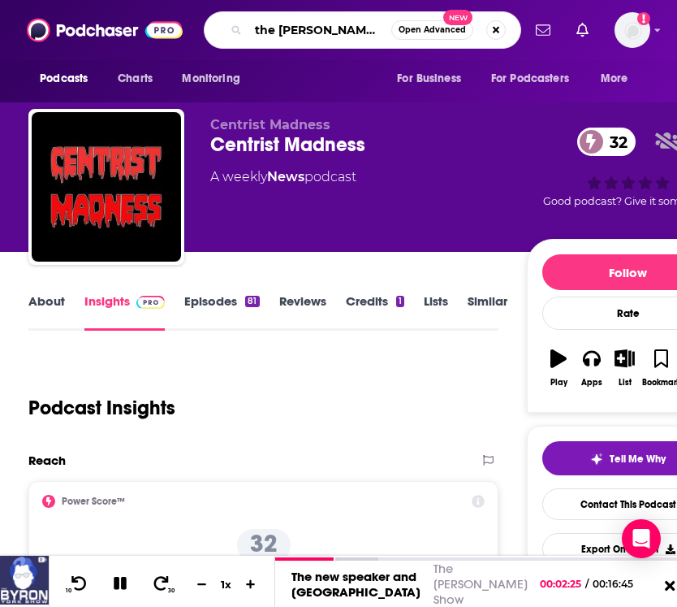
type input "the [PERSON_NAME] show"
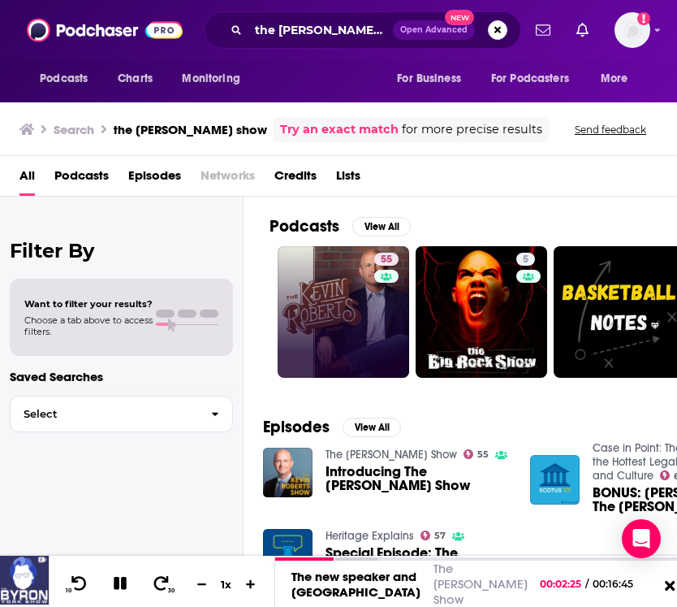
click at [331, 305] on link "55" at bounding box center [344, 312] width 132 height 132
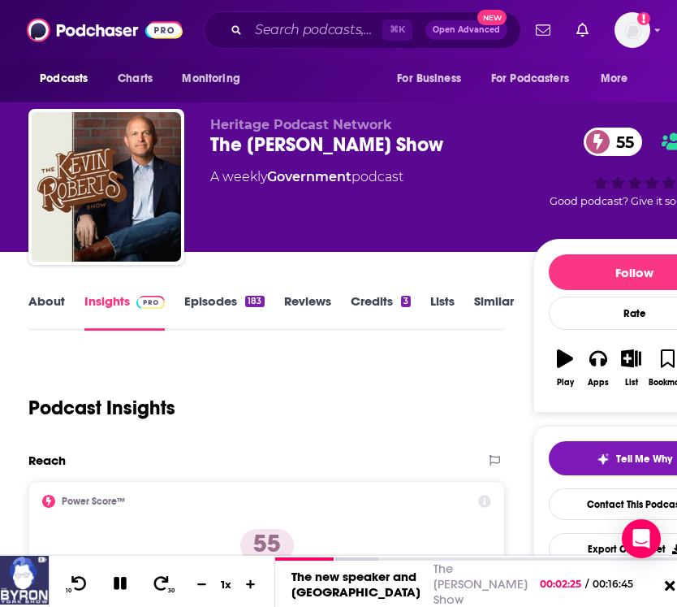
scroll to position [218, 0]
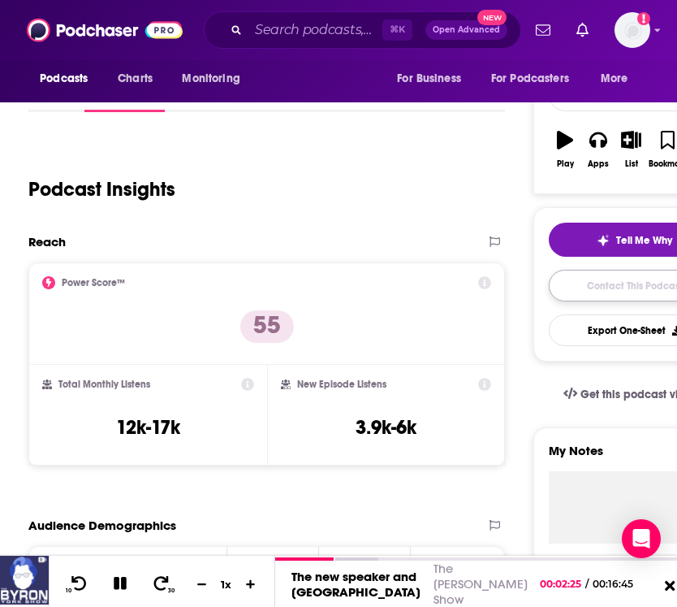
click at [621, 287] on link "Contact This Podcast" at bounding box center [635, 286] width 172 height 32
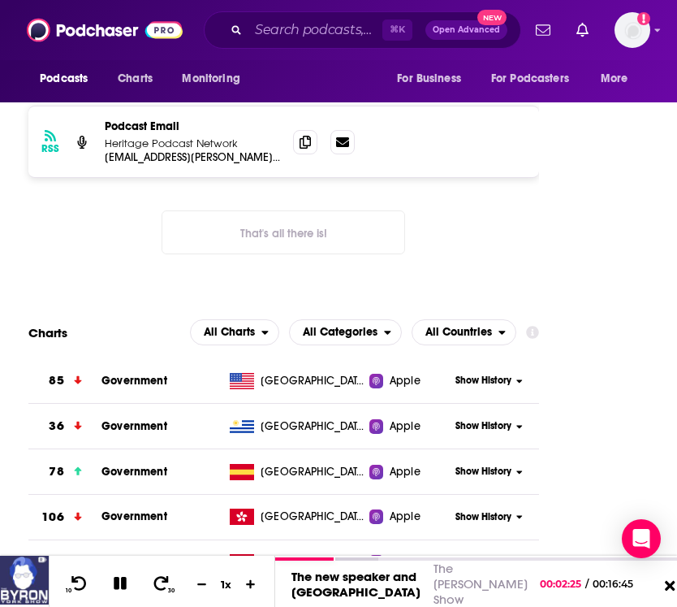
scroll to position [1567, 0]
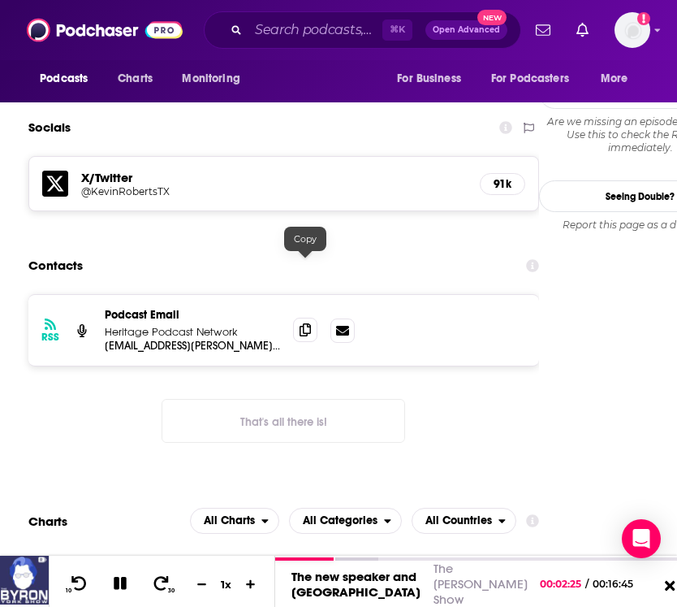
click at [301, 323] on icon at bounding box center [305, 329] width 11 height 13
click at [470, 368] on div "RSS Podcast Email Heritage Podcast Network [EMAIL_ADDRESS][PERSON_NAME][DOMAIN_…" at bounding box center [283, 381] width 511 height 175
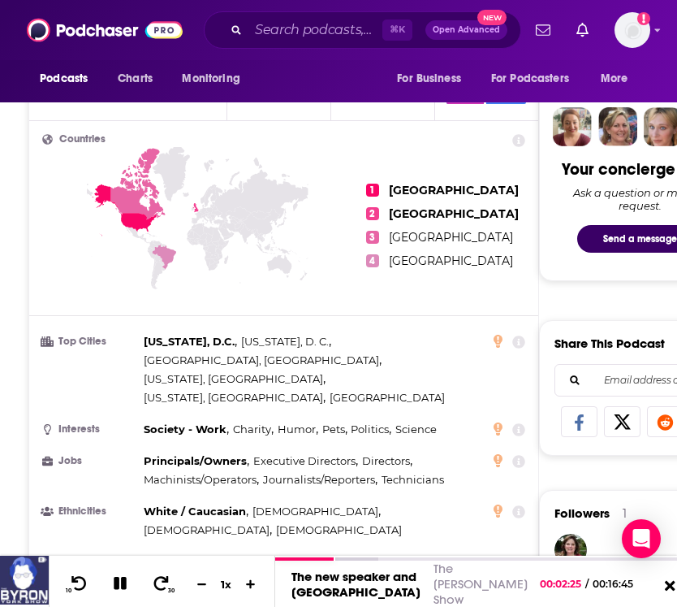
scroll to position [0, 0]
